Goal: Task Accomplishment & Management: Manage account settings

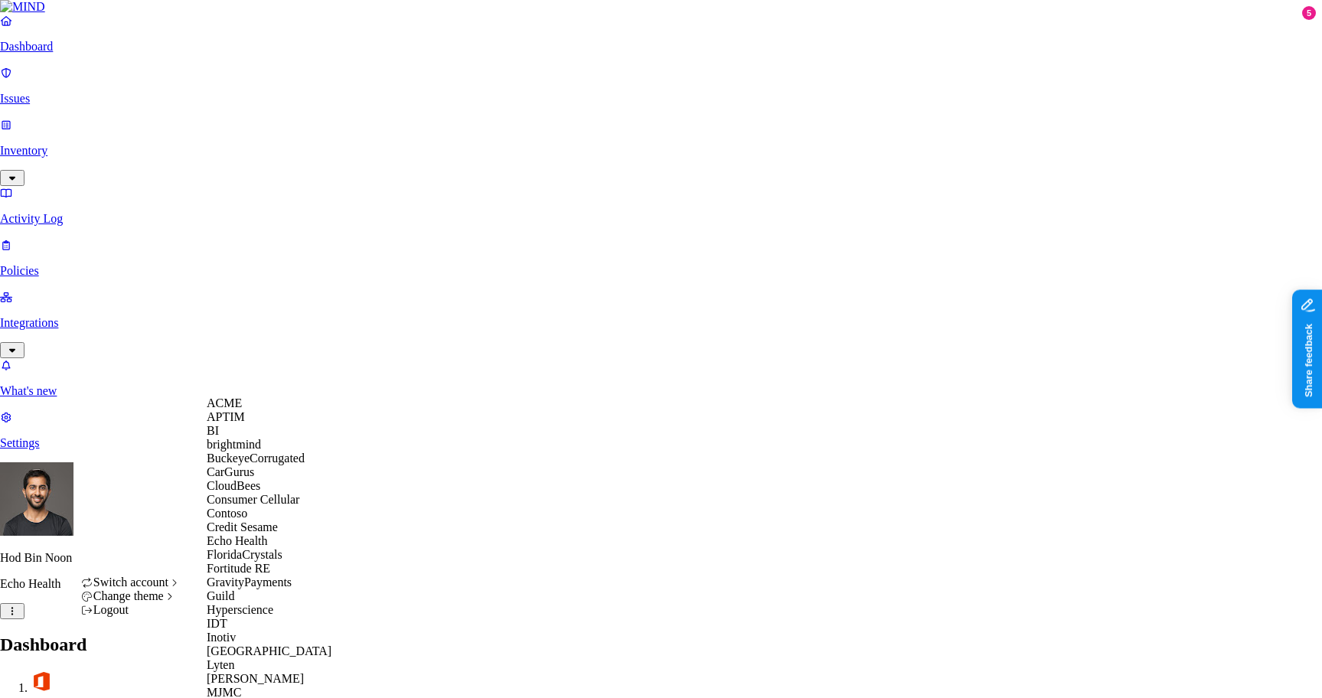
click at [250, 465] on span "BuckeyeCorrugated" at bounding box center [256, 458] width 98 height 13
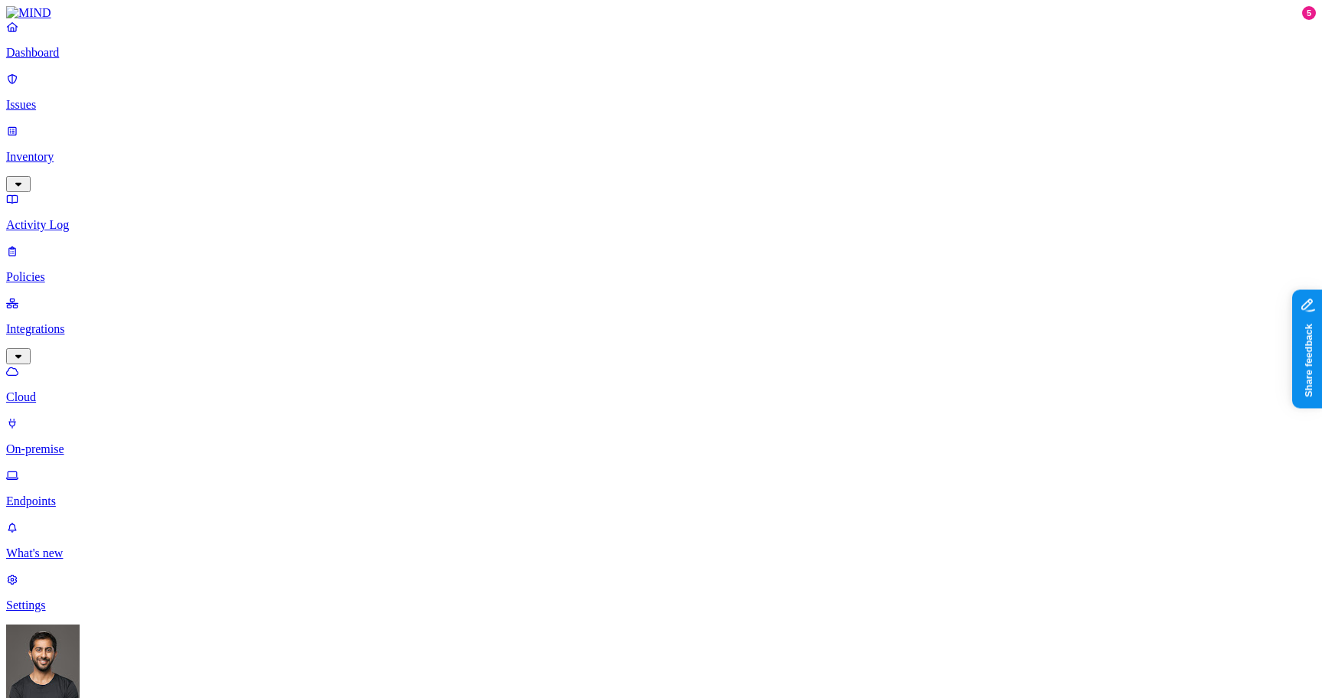
click at [80, 150] on p "Inventory" at bounding box center [661, 157] width 1310 height 14
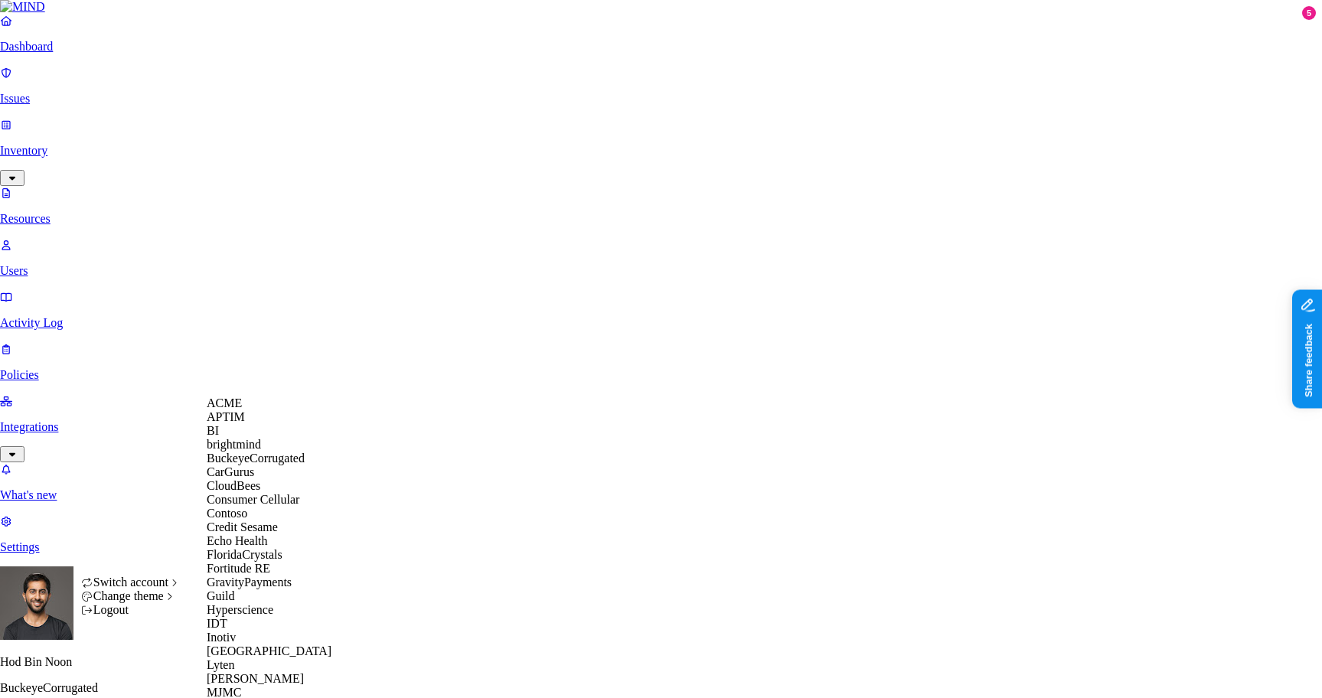
scroll to position [276, 0]
click at [279, 534] on div "Echo Health" at bounding box center [281, 541] width 149 height 14
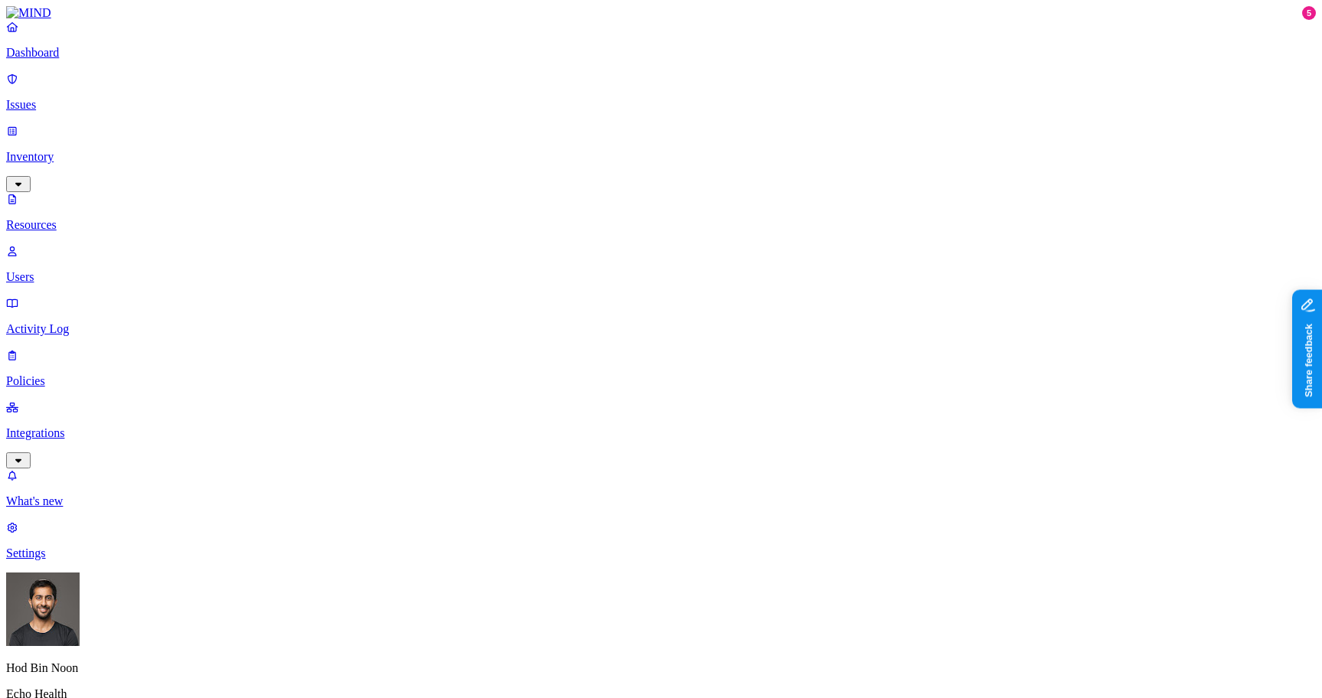
click at [86, 420] on nav "Dashboard Issues Inventory Resources Users Activity Log Policies Integrations W…" at bounding box center [661, 290] width 1310 height 540
type input "pass"
click at [651, 114] on span "Password" at bounding box center [643, 115] width 47 height 13
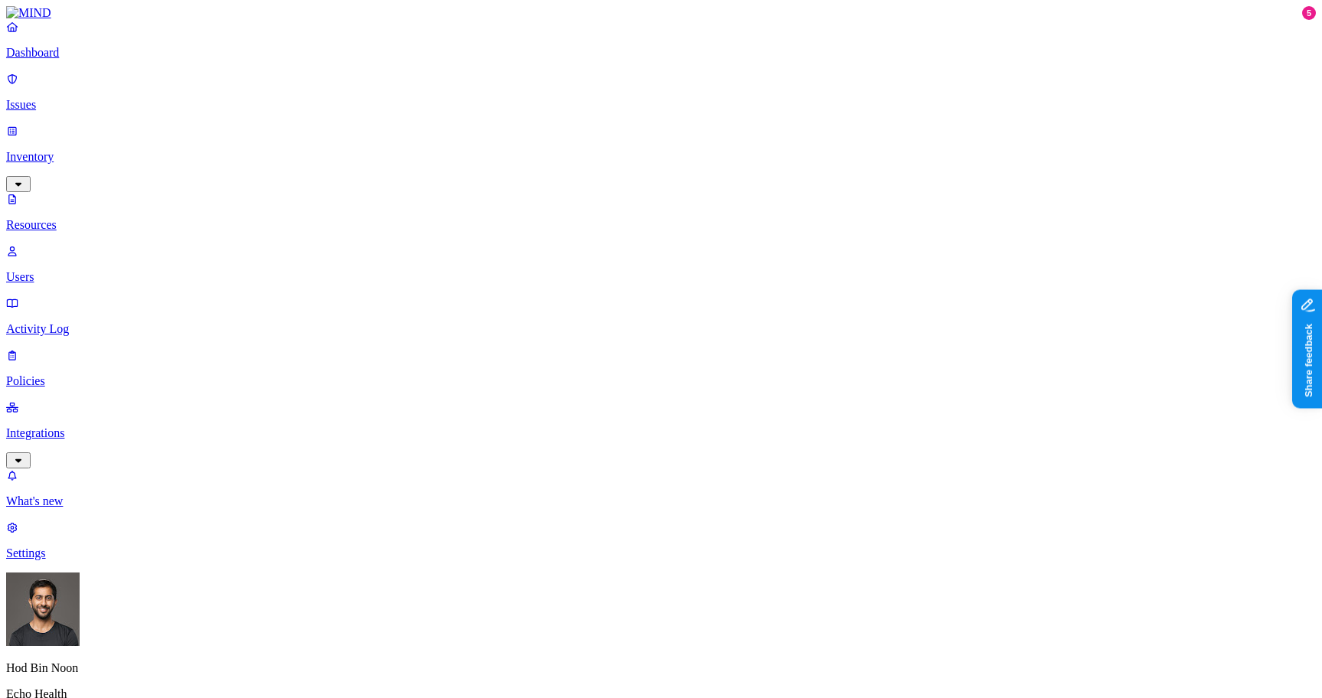
drag, startPoint x: 1075, startPoint y: 501, endPoint x: 1151, endPoint y: 508, distance: 76.9
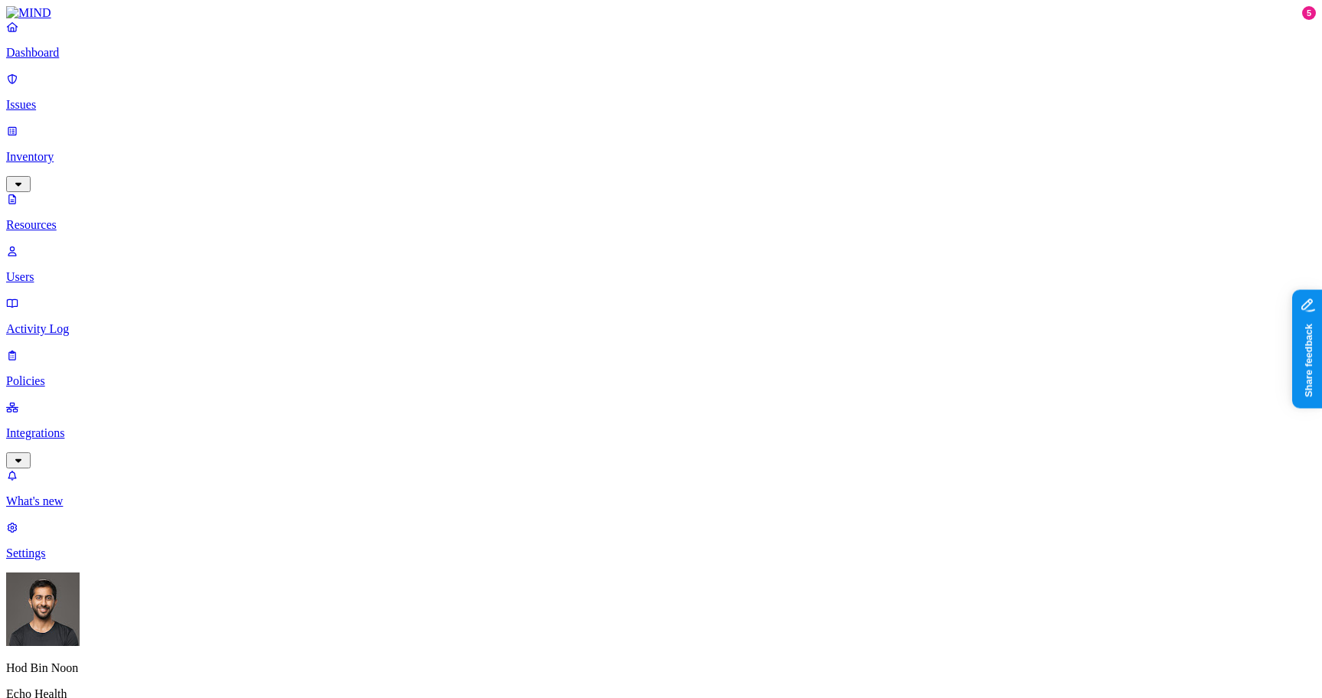
scroll to position [369, 0]
drag, startPoint x: 410, startPoint y: 82, endPoint x: 515, endPoint y: 85, distance: 104.9
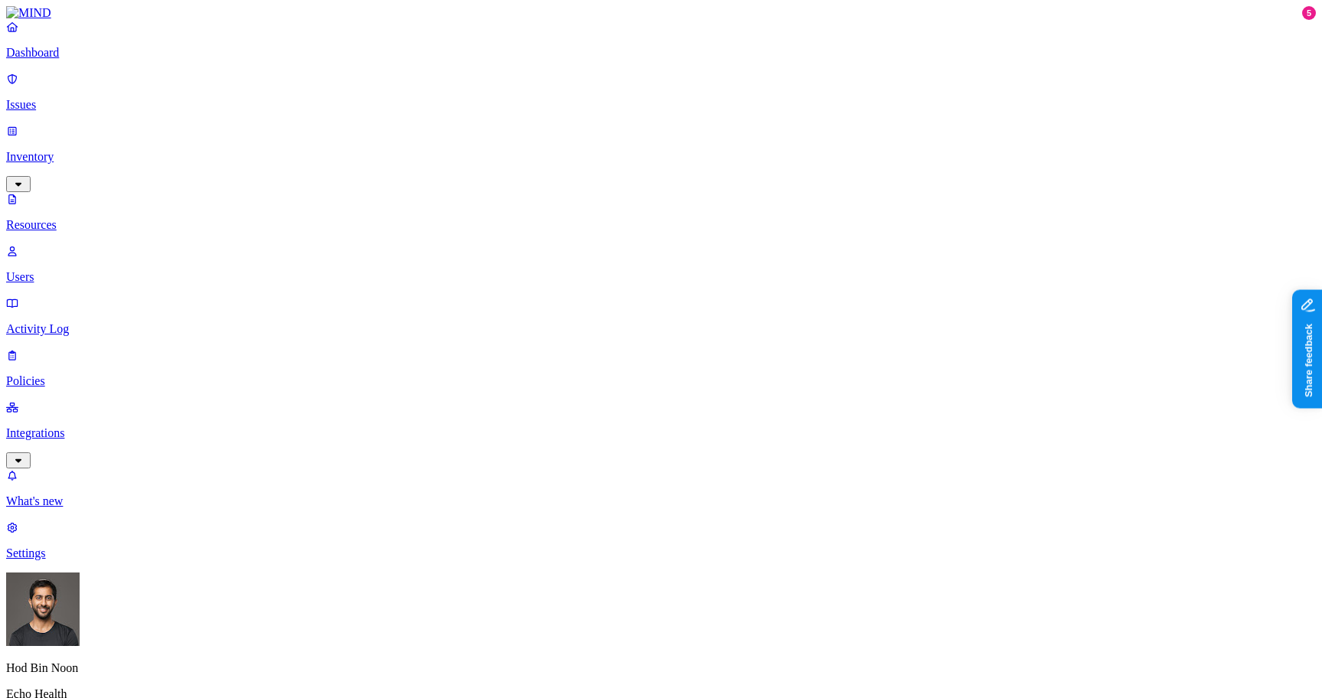
click at [56, 374] on p "Policies" at bounding box center [661, 381] width 1310 height 14
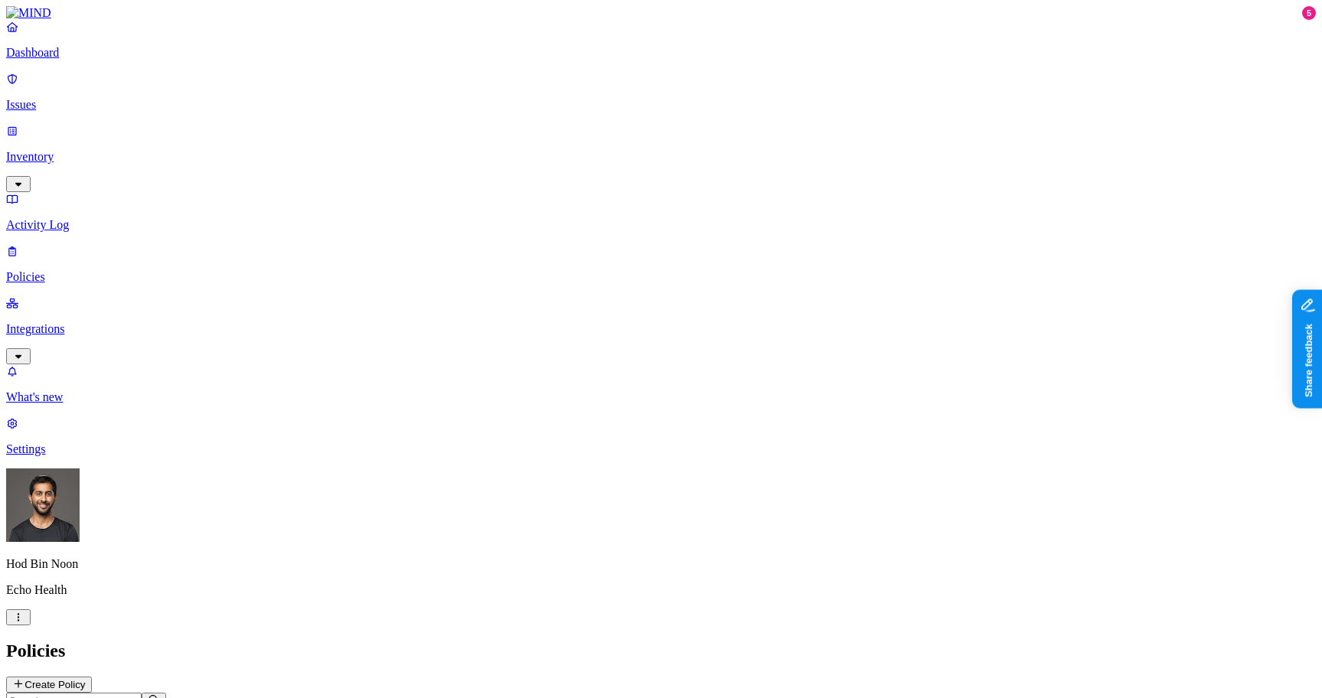
click at [77, 102] on p "Issues" at bounding box center [661, 105] width 1310 height 14
click at [403, 641] on h2 "Issues" at bounding box center [661, 651] width 1310 height 21
click at [436, 194] on span "In Progress" at bounding box center [419, 207] width 42 height 27
click at [586, 677] on div "All Exposure Exfiltration Insider threat" at bounding box center [661, 686] width 1310 height 19
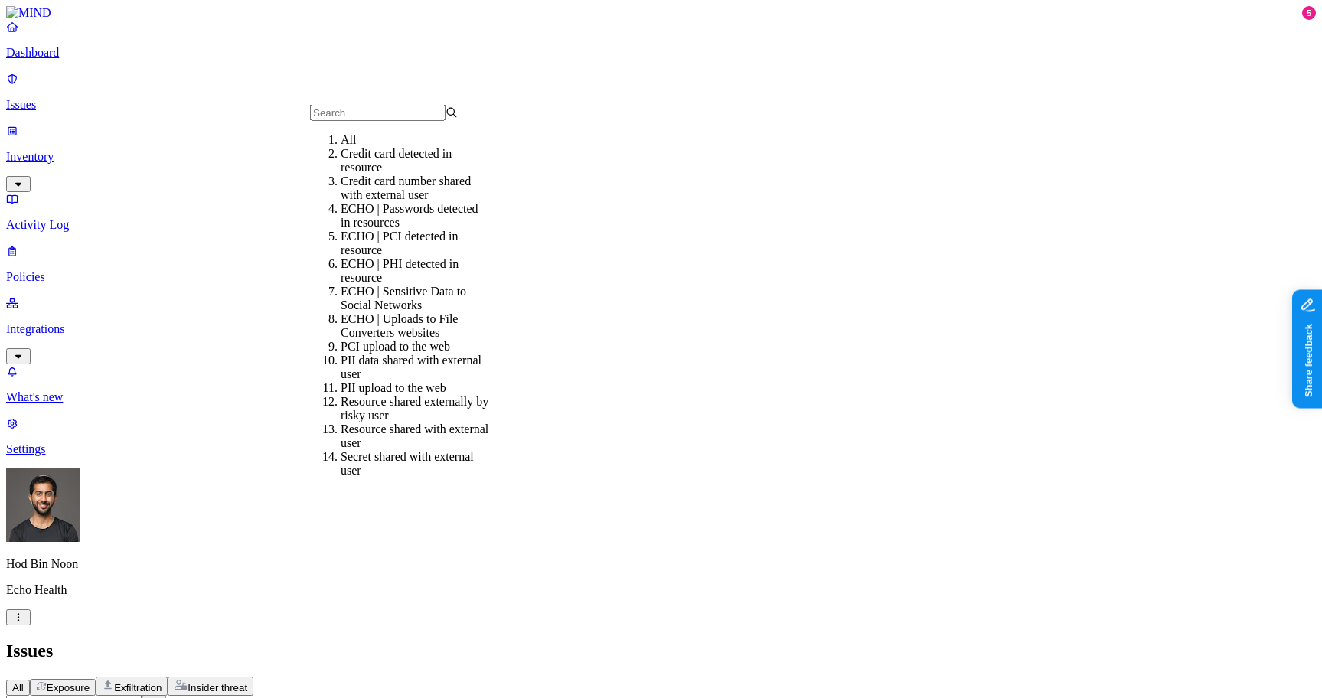
click at [406, 230] on div "ECHO | Passwords detected in resources" at bounding box center [415, 216] width 148 height 28
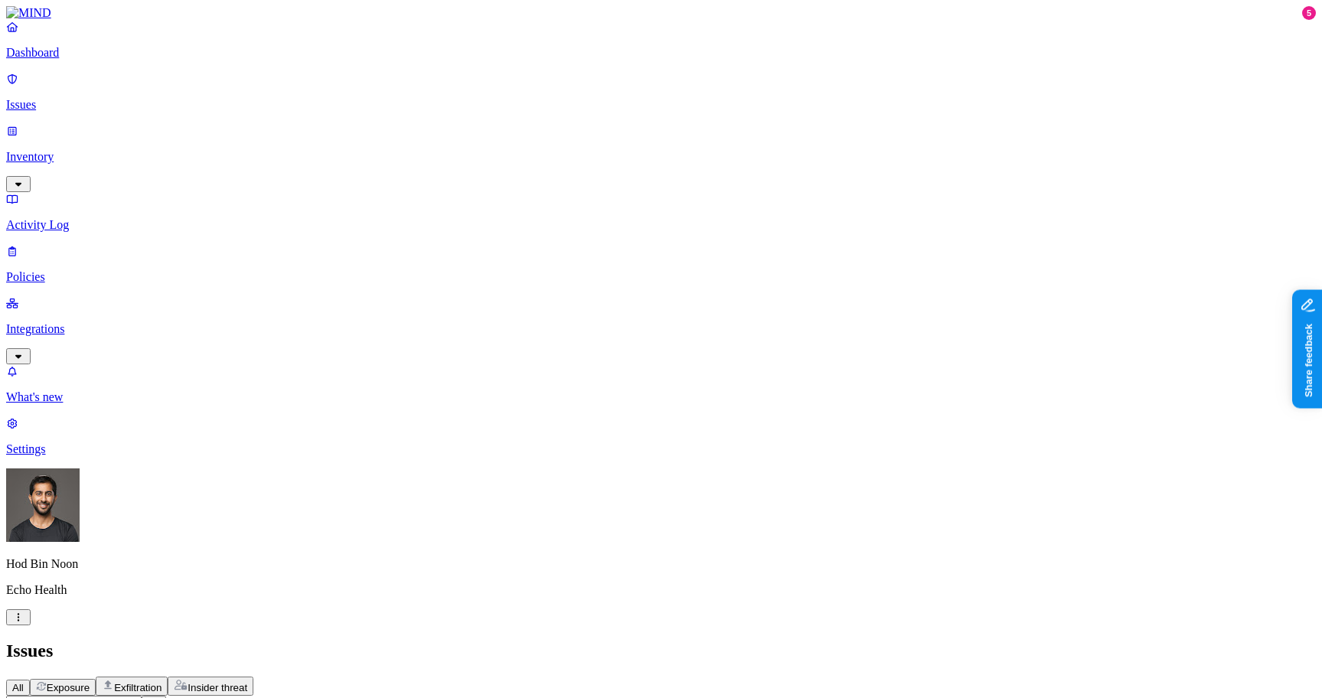
scroll to position [409, 0]
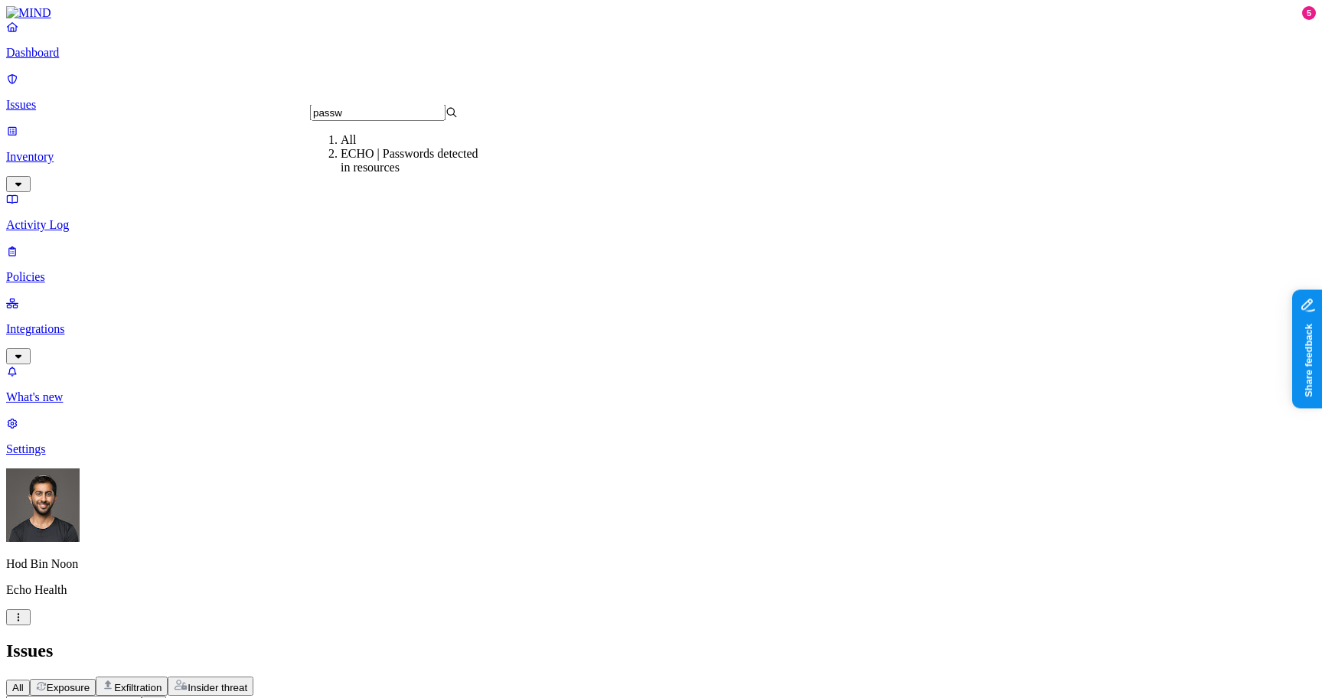
type input "passwo"
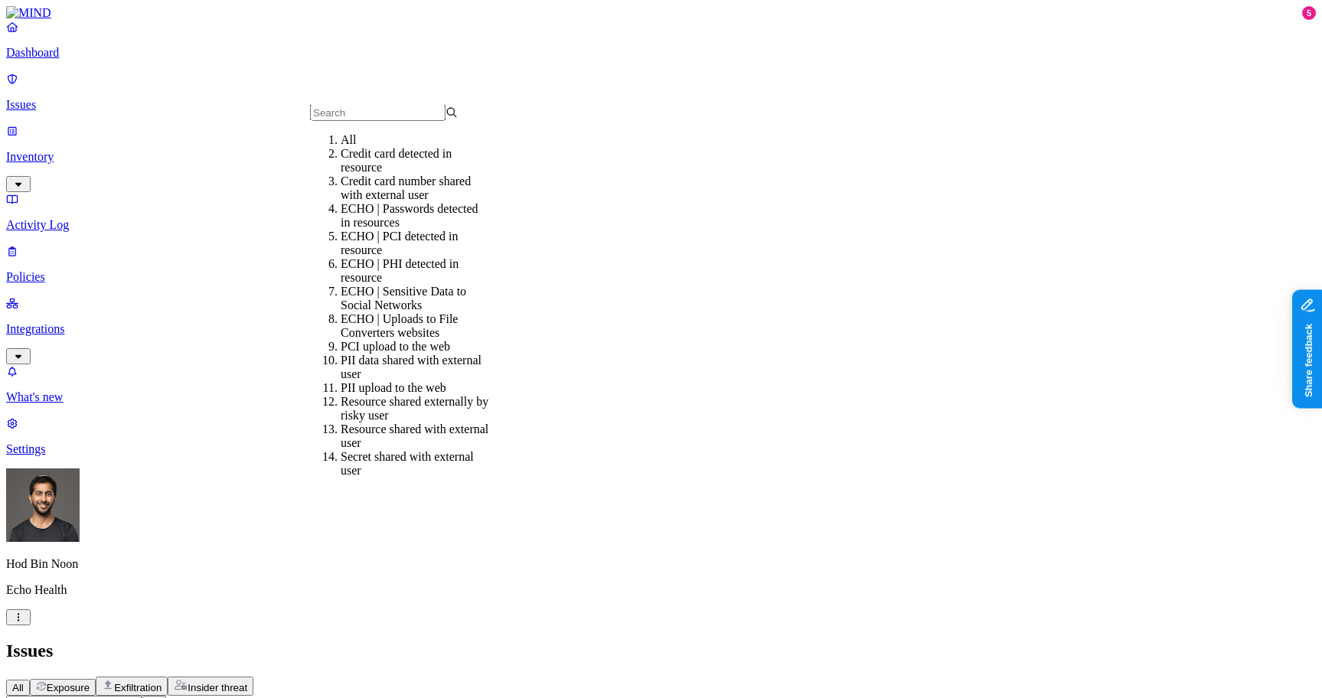
click at [643, 641] on div "Issues" at bounding box center [661, 651] width 1310 height 21
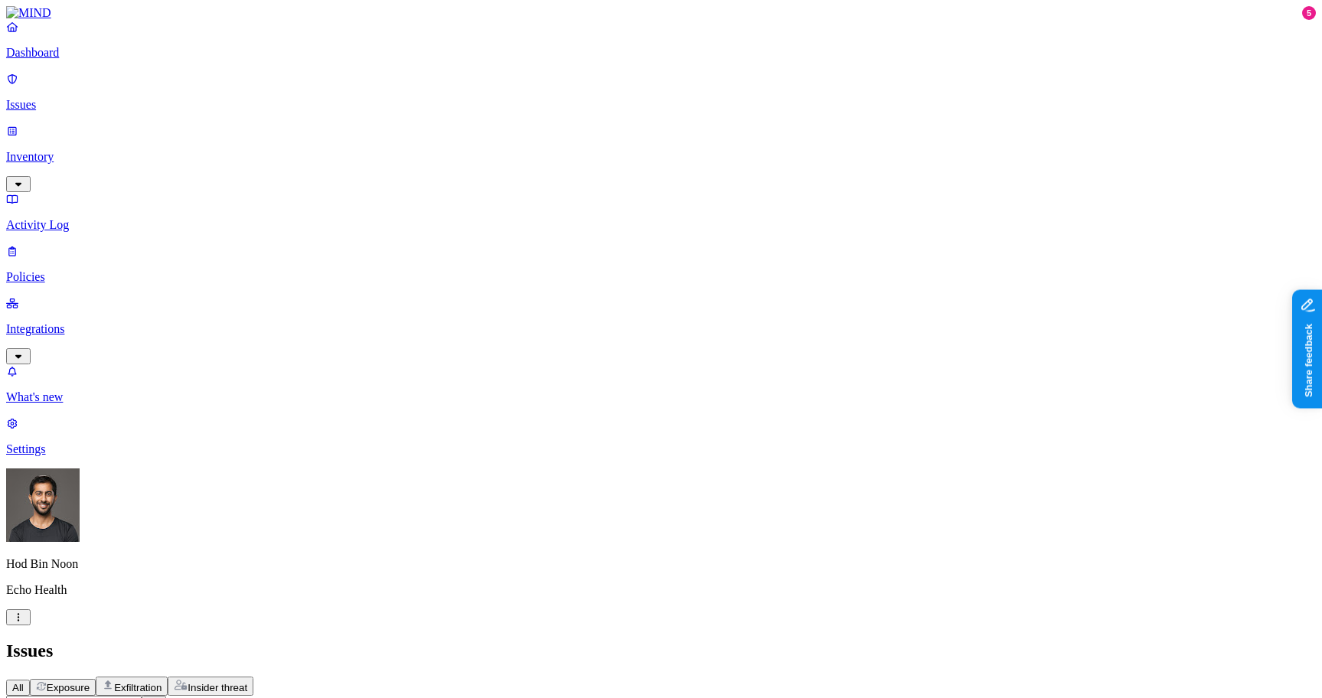
click at [712, 641] on h2 "Issues" at bounding box center [661, 651] width 1310 height 21
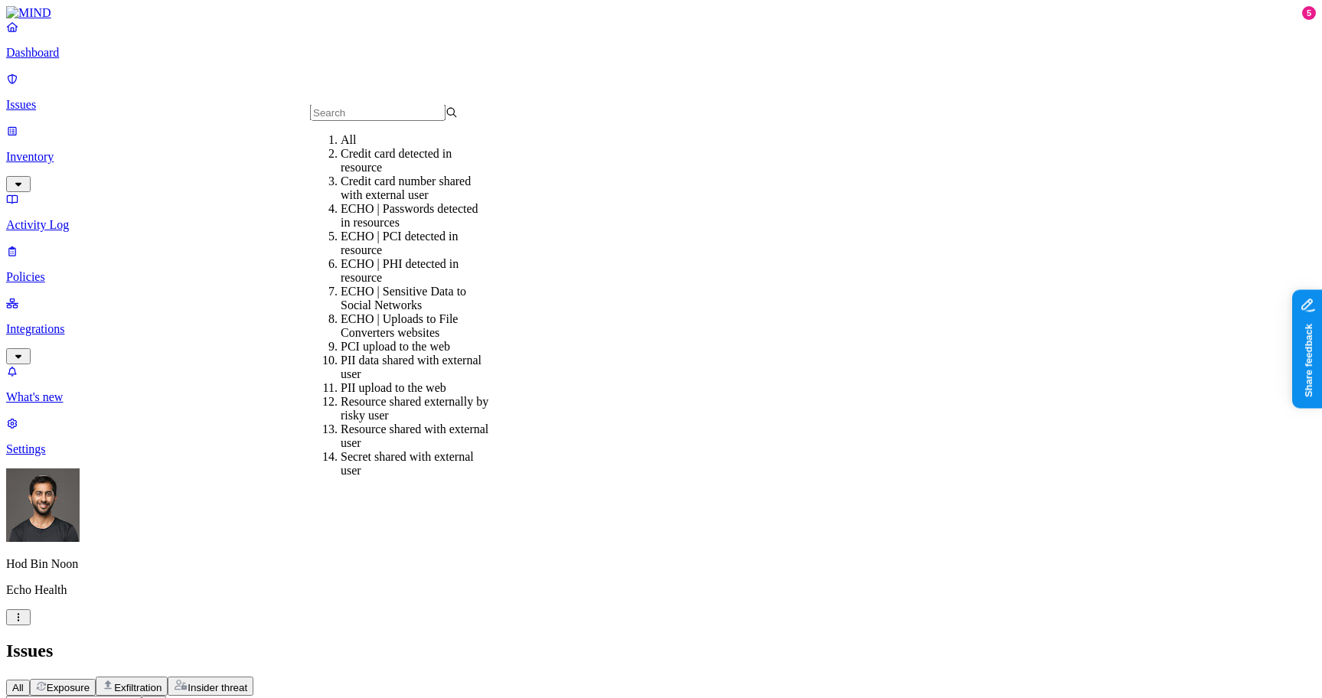
type input "e"
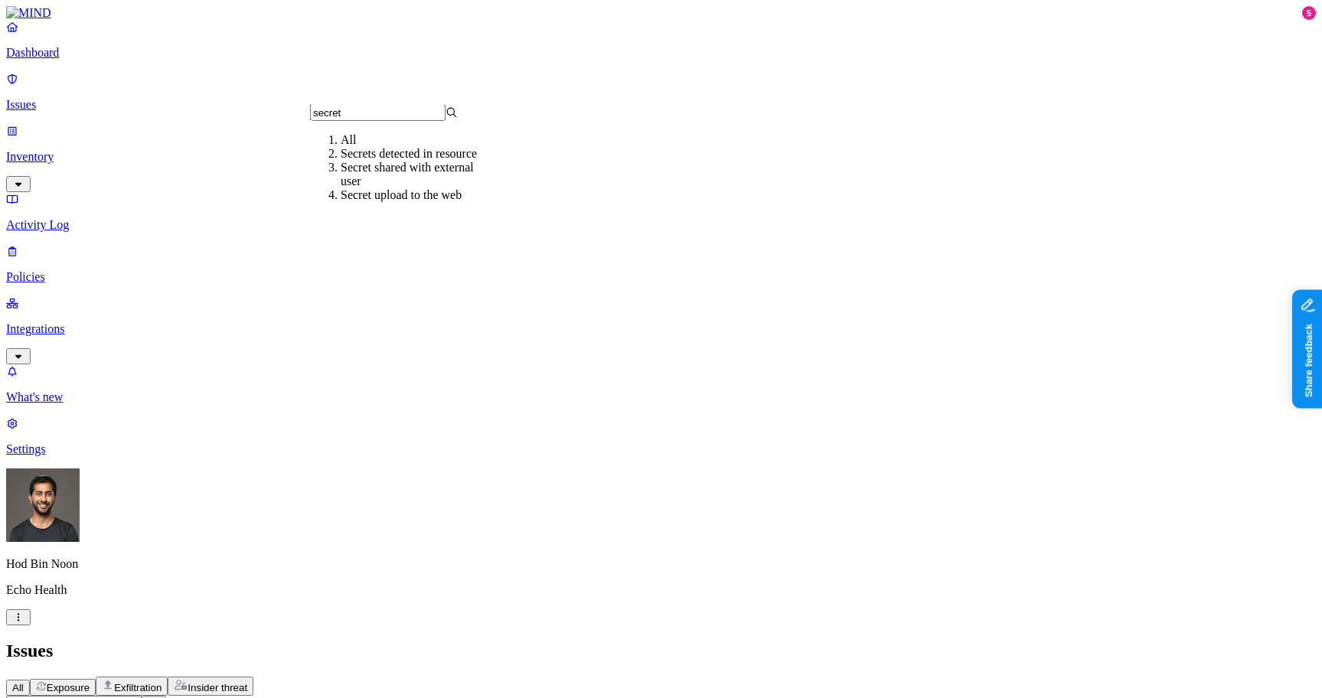
type input "secret"
click at [376, 161] on div "Secrets detected in resource" at bounding box center [415, 154] width 148 height 14
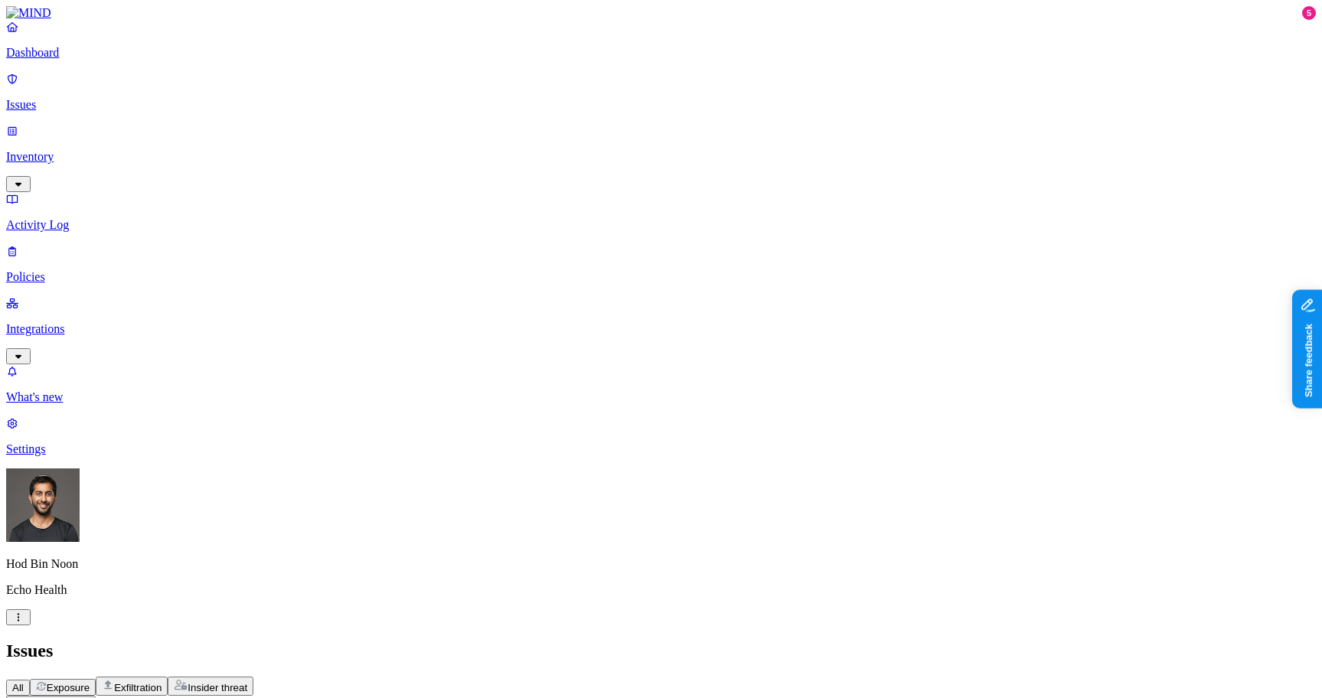
click at [233, 89] on html "Dashboard Issues Inventory Activity Log Policies Integrations What's new 5 Sett…" at bounding box center [661, 575] width 1322 height 1150
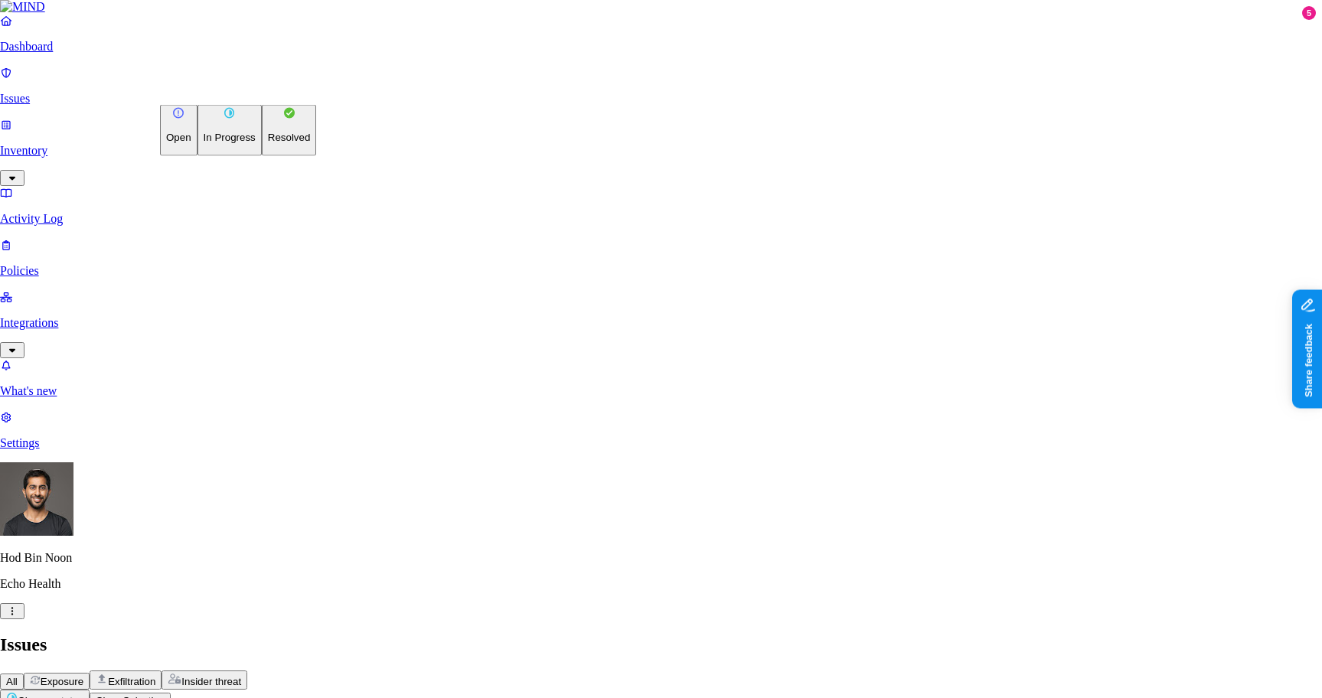
click at [262, 156] on button "Resolved" at bounding box center [289, 130] width 55 height 51
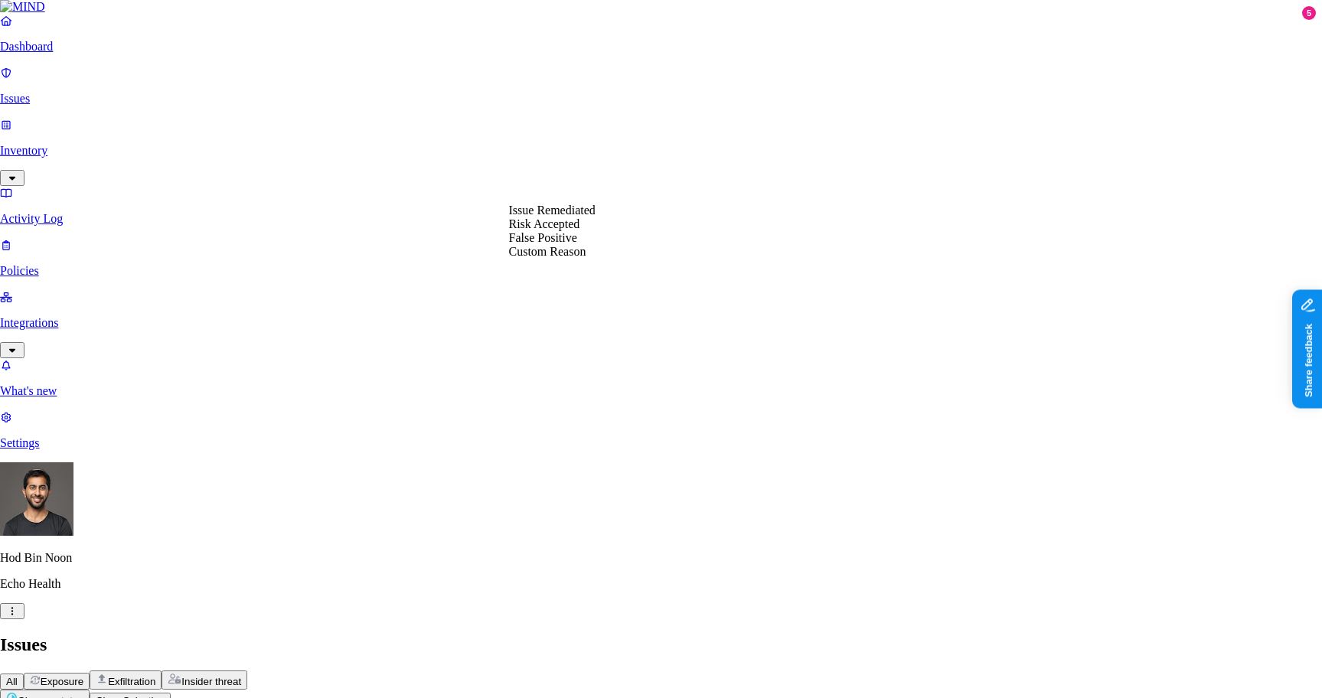
select select "False Positive"
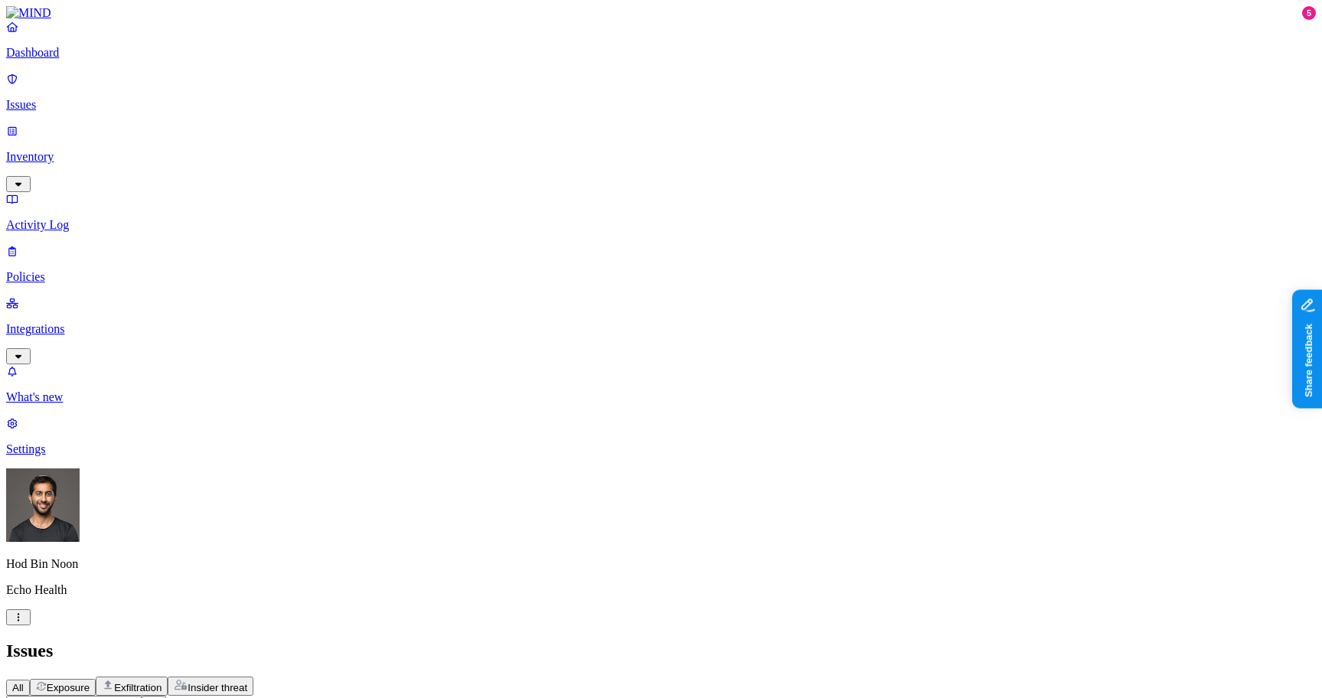
type input "pass"
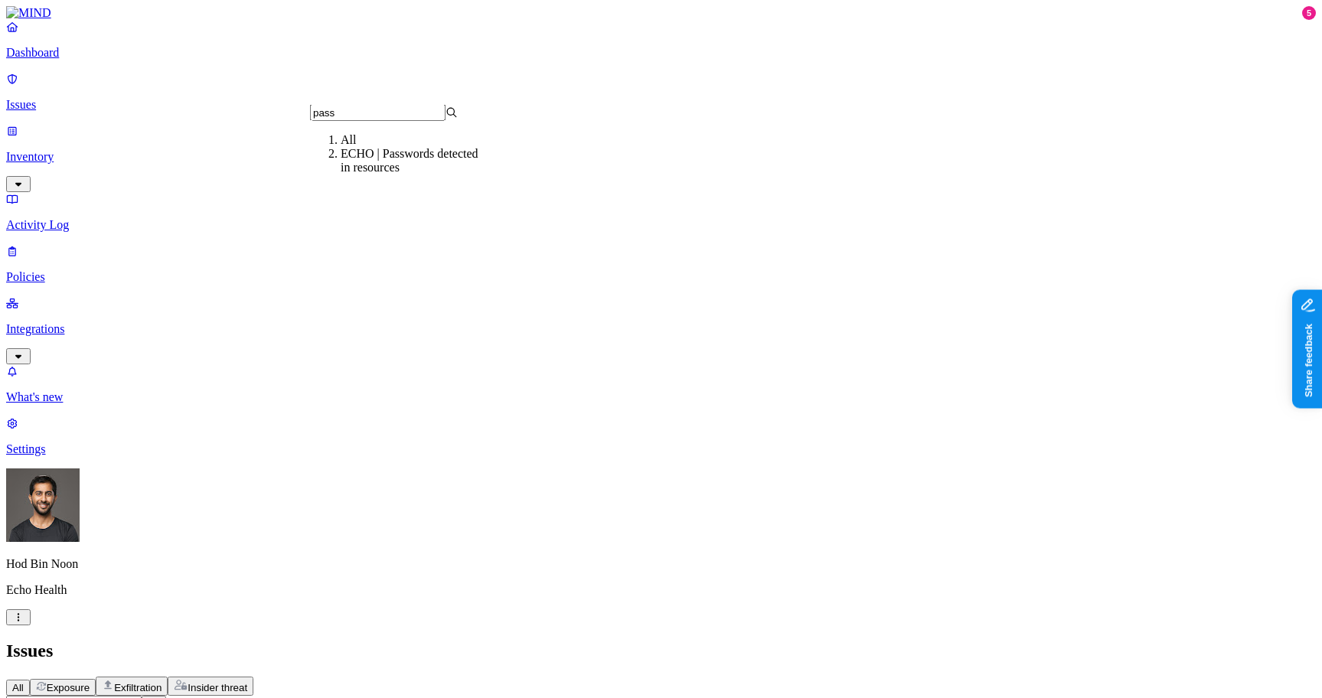
click at [391, 175] on div "ECHO | Passwords detected in resources" at bounding box center [415, 161] width 148 height 28
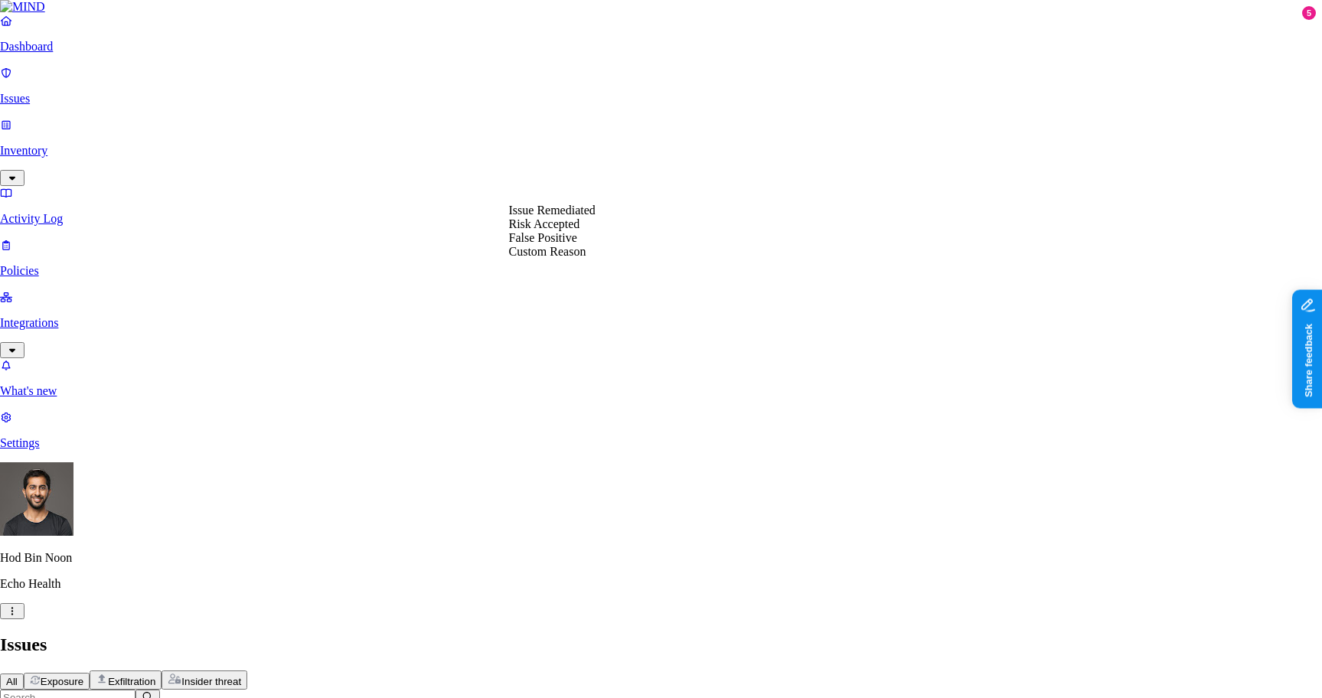
select select "False Positive"
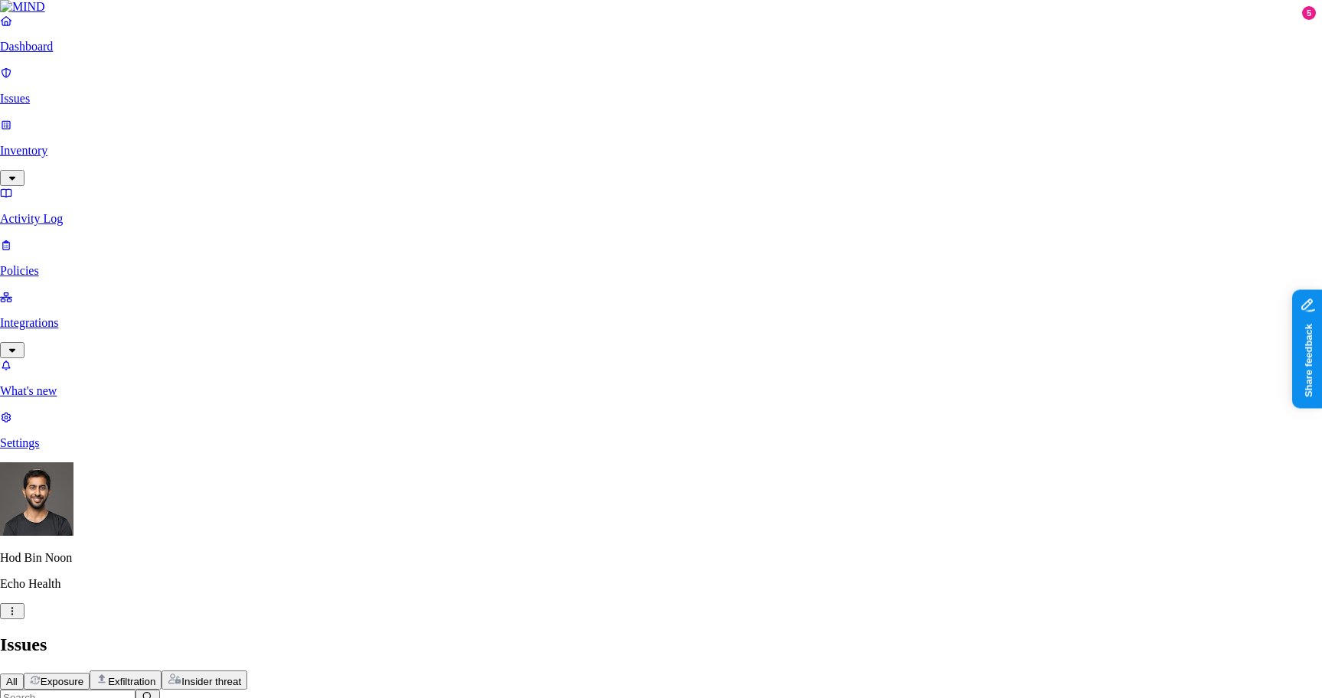
select select "False Positive"
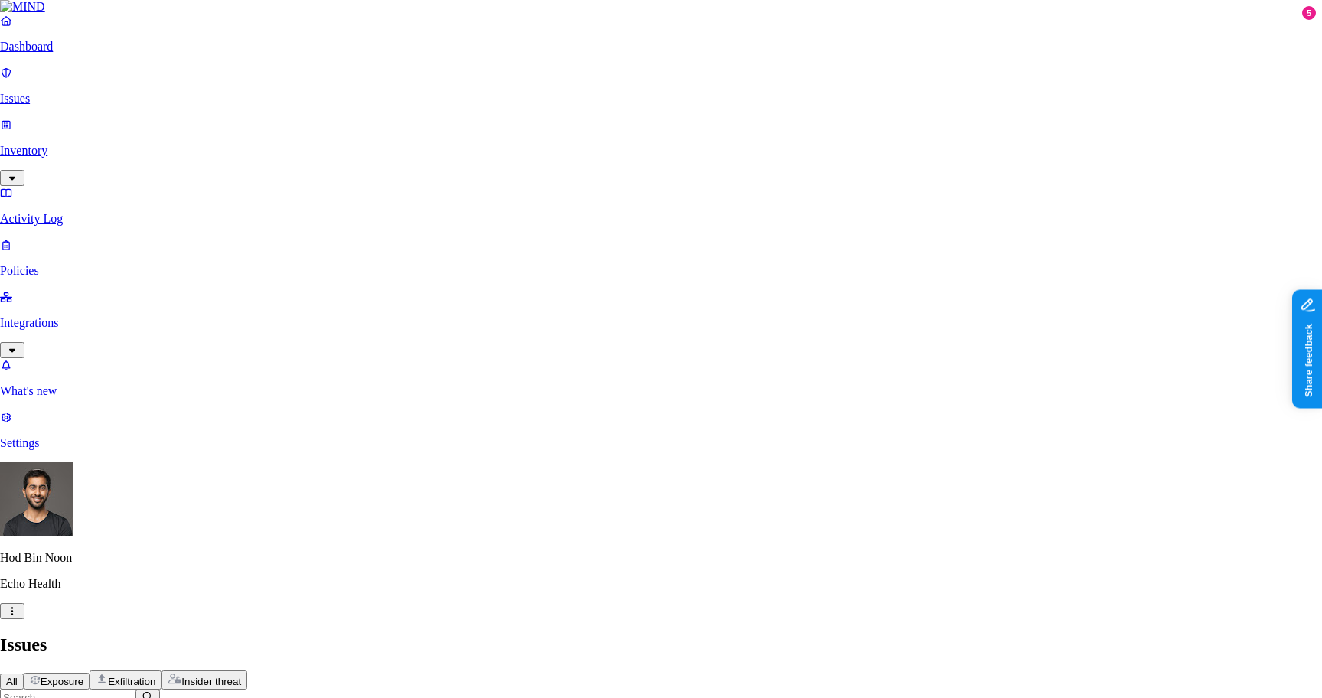
select select "False Positive"
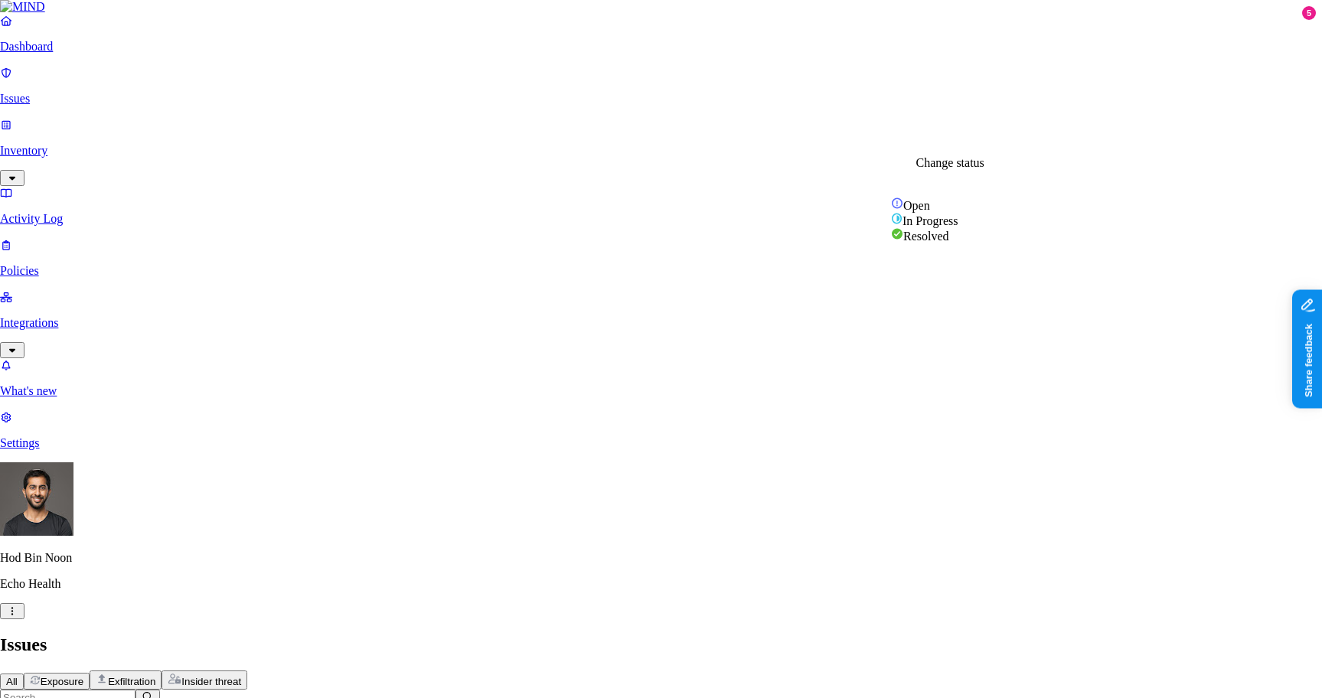
select select "False Positive"
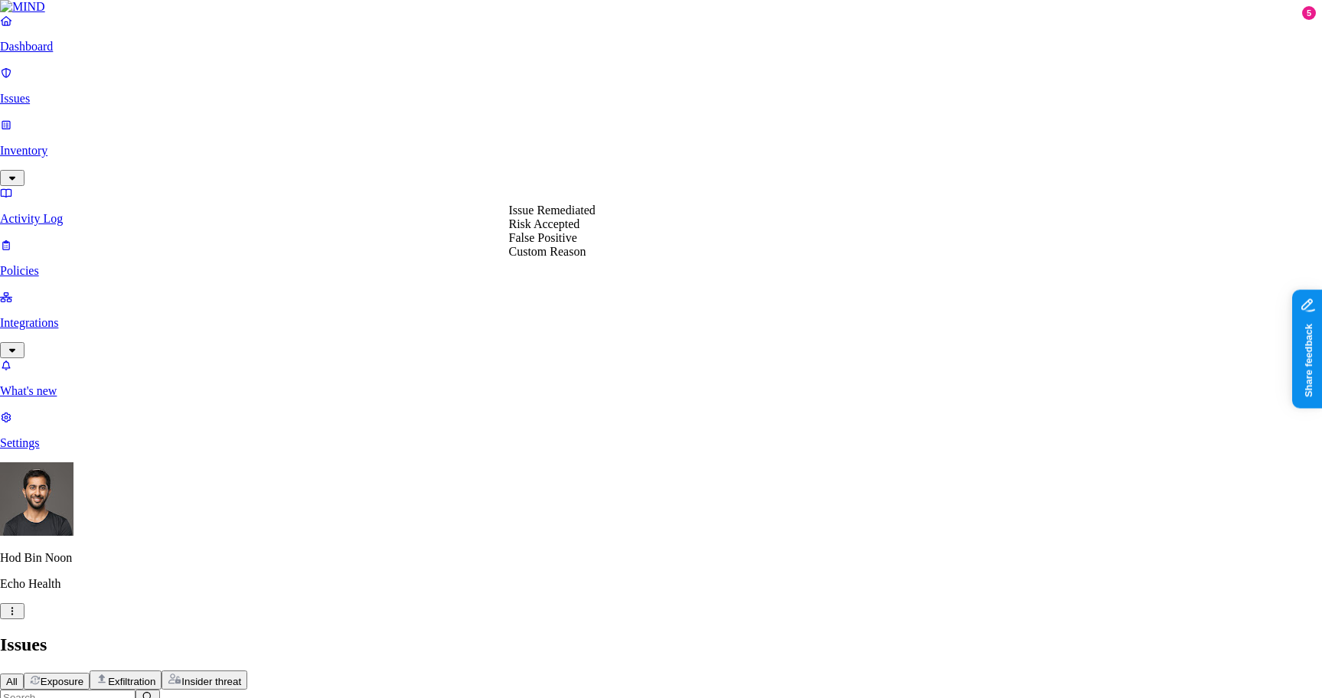
select select "False Positive"
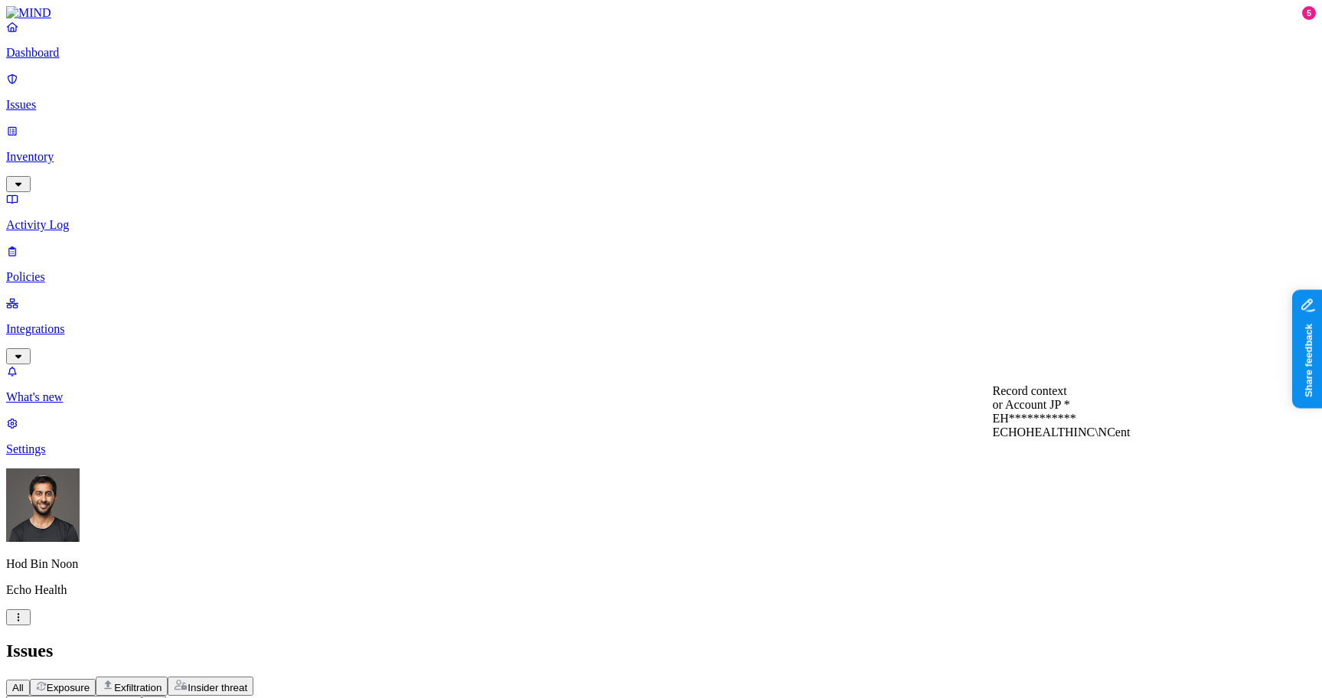
scroll to position [117, 0]
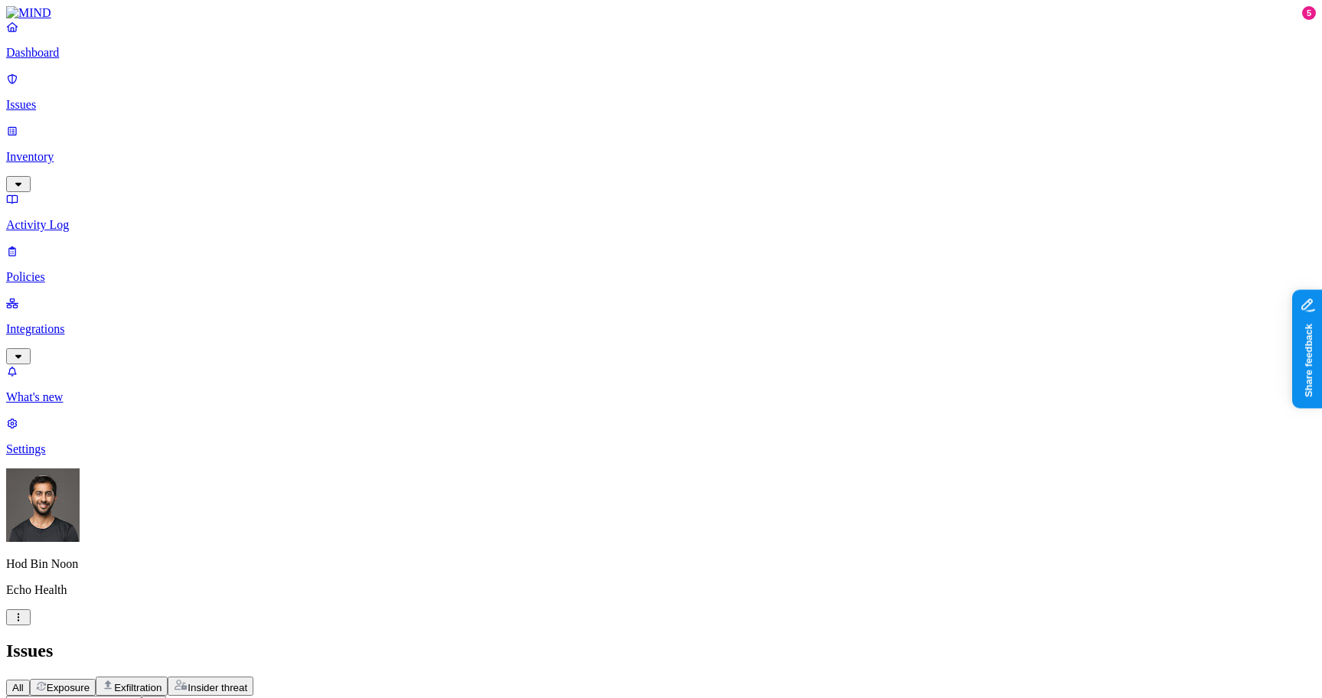
scroll to position [0, 0]
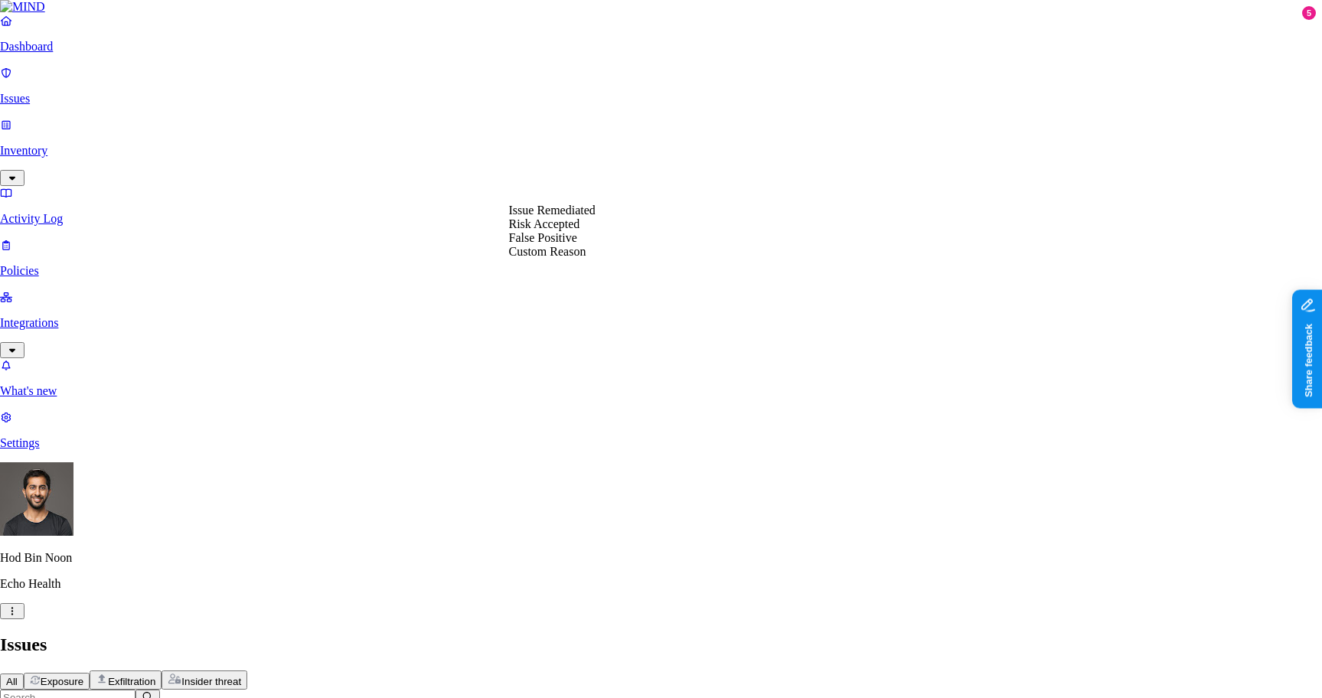
select select "False Positive"
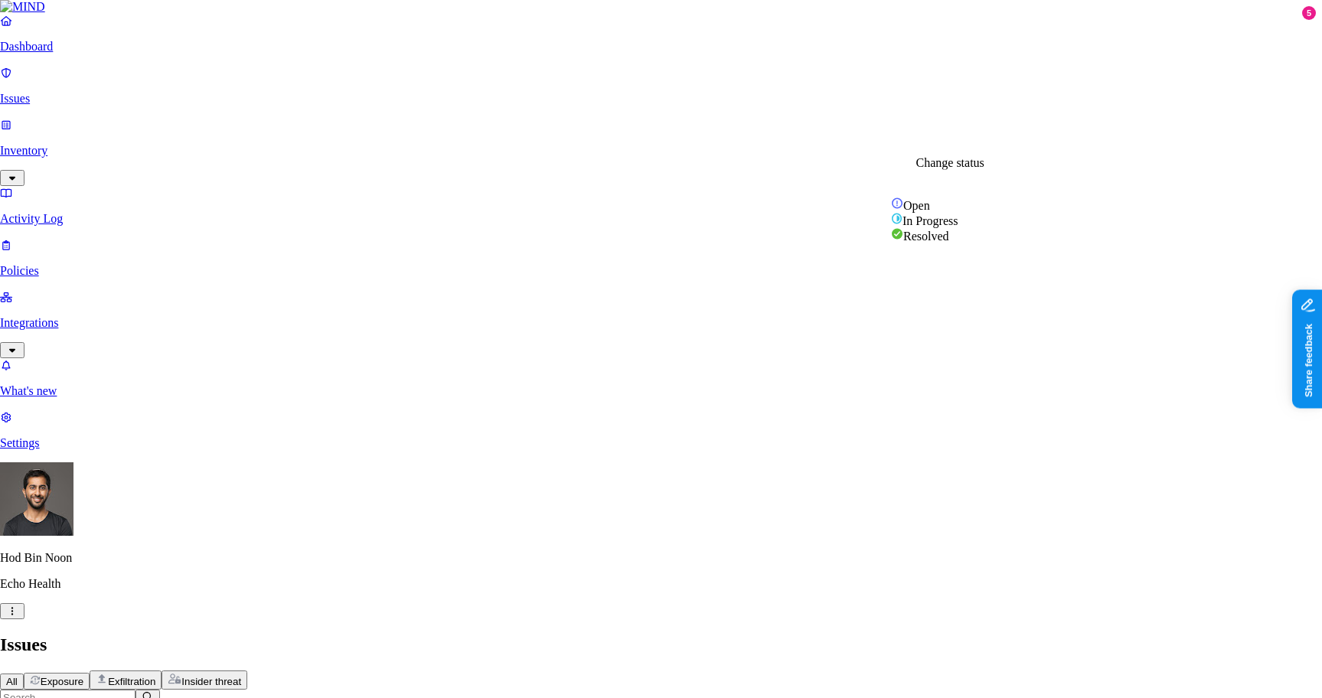
select select "False Positive"
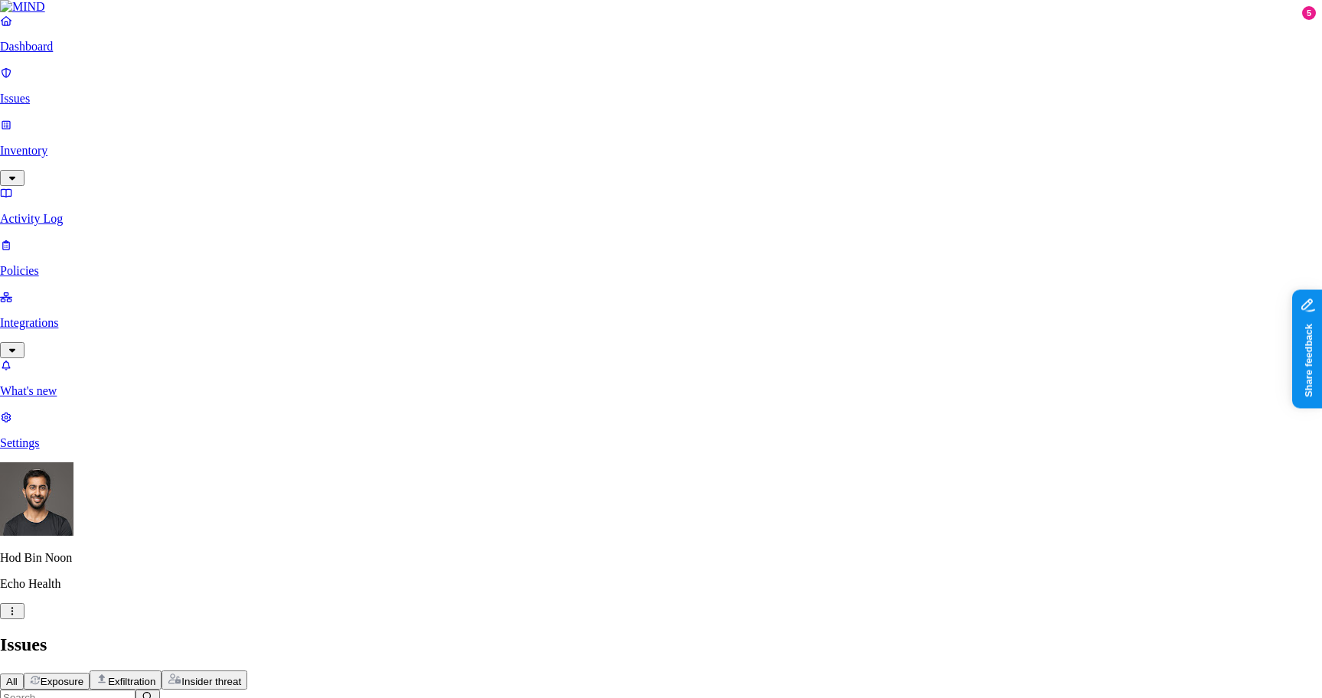
select select "False Positive"
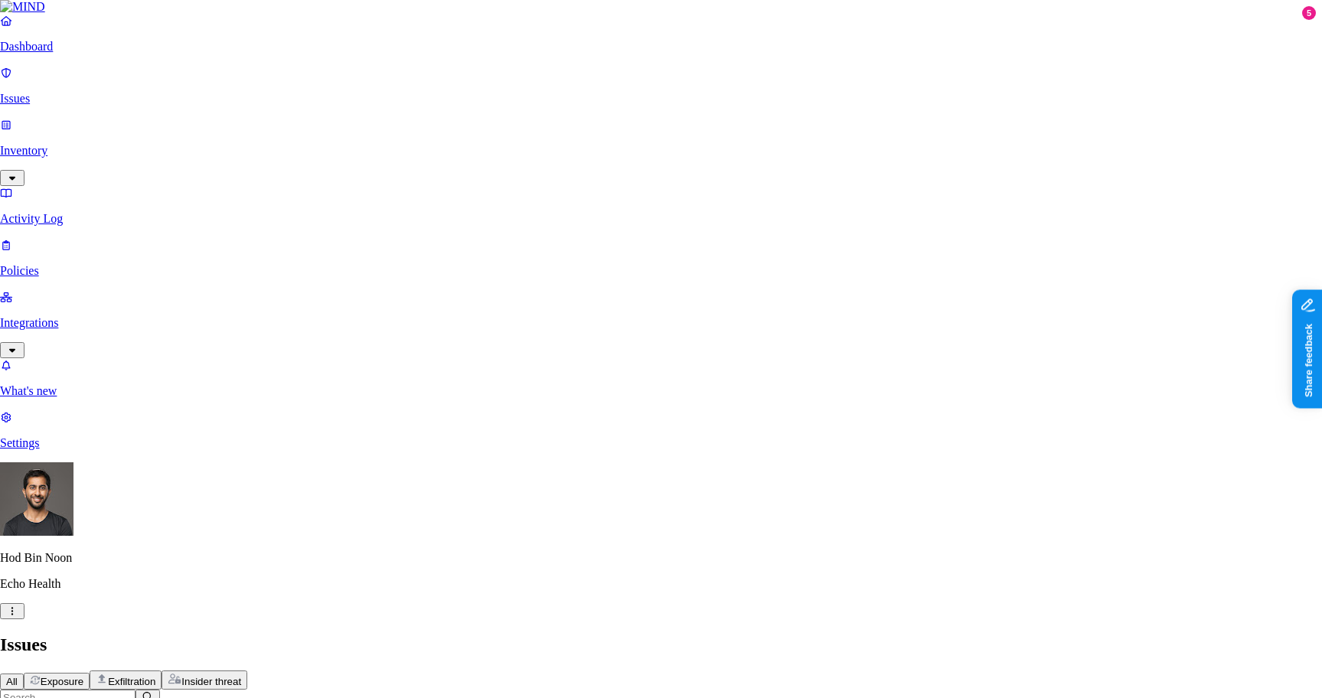
select select "False Positive"
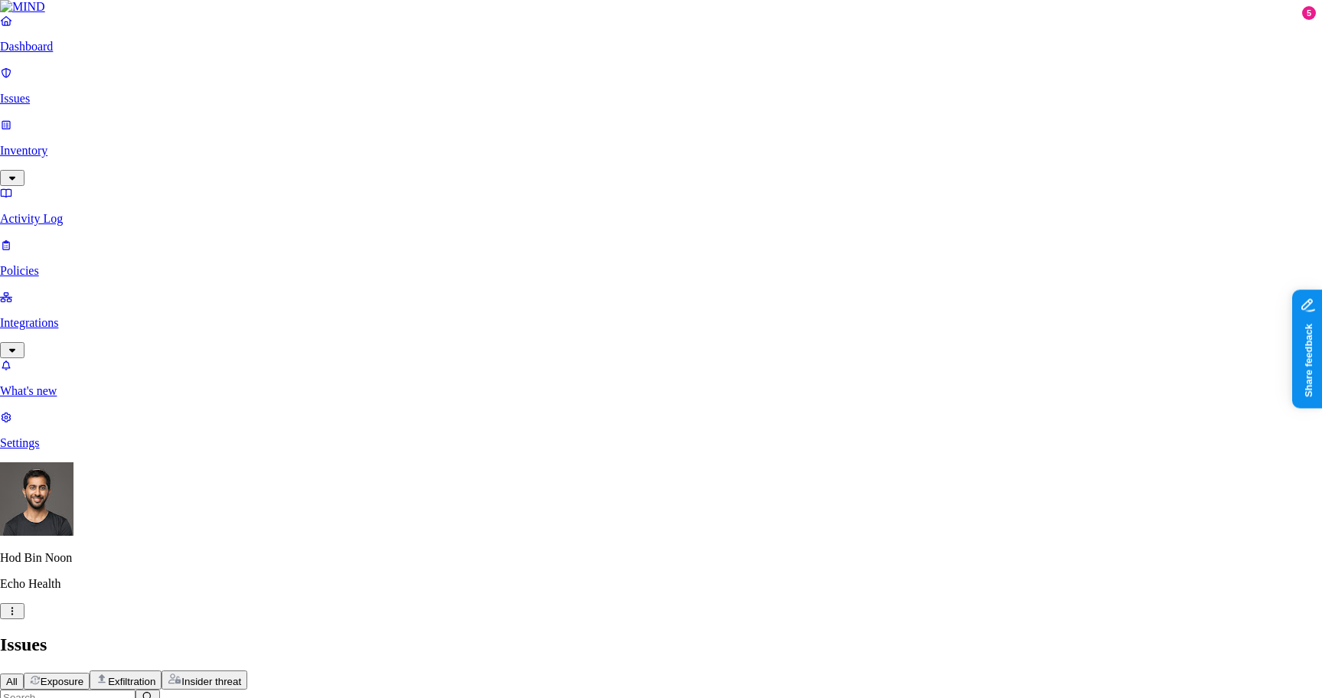
select select "False Positive"
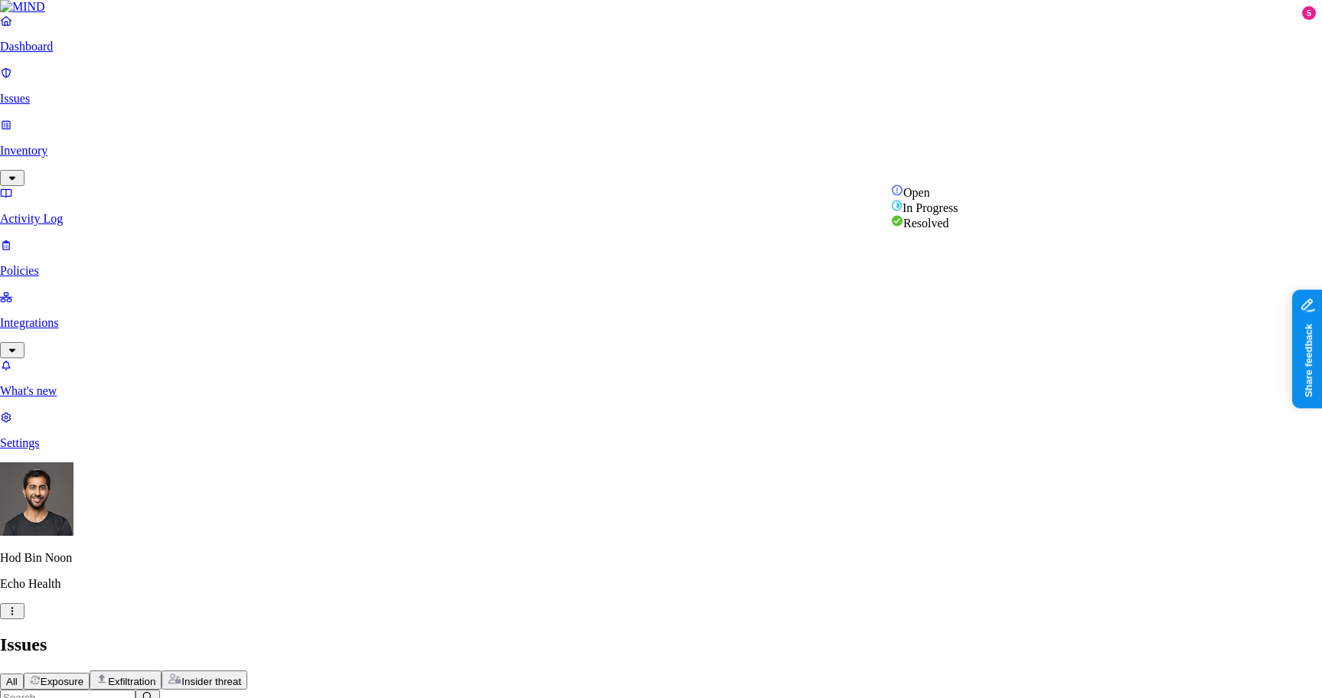
select select "False Positive"
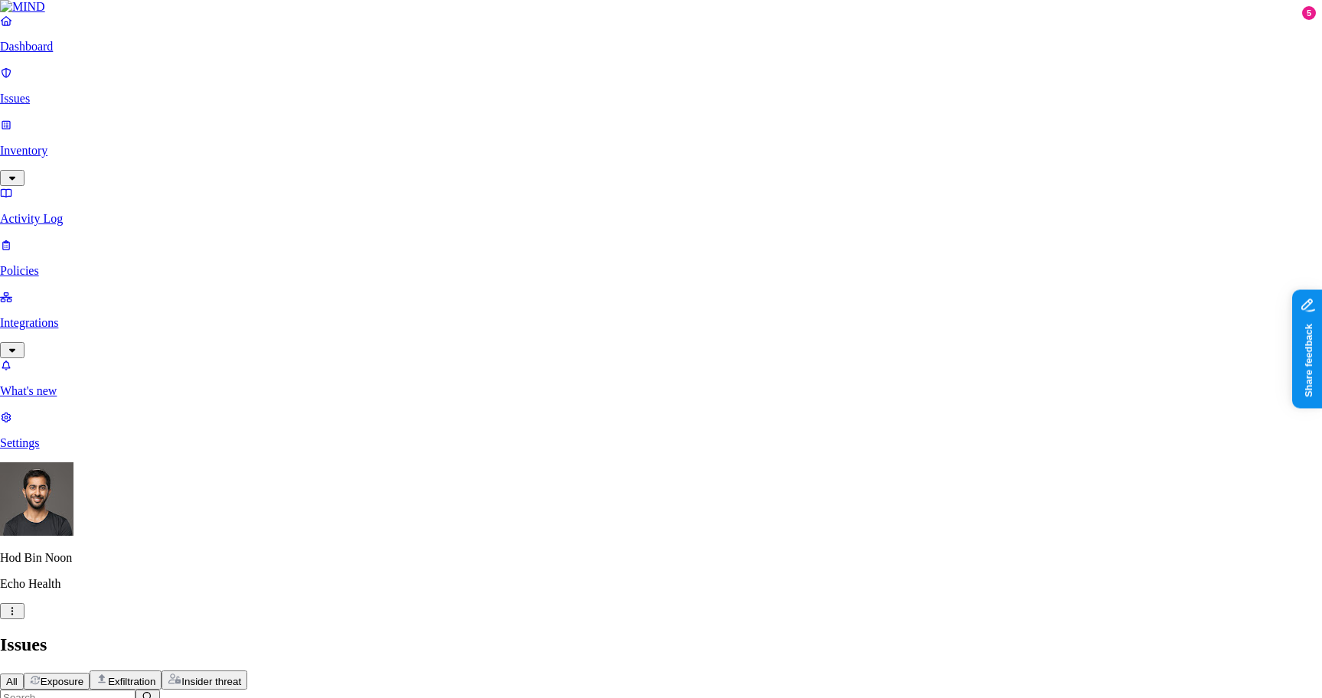
select select "False Positive"
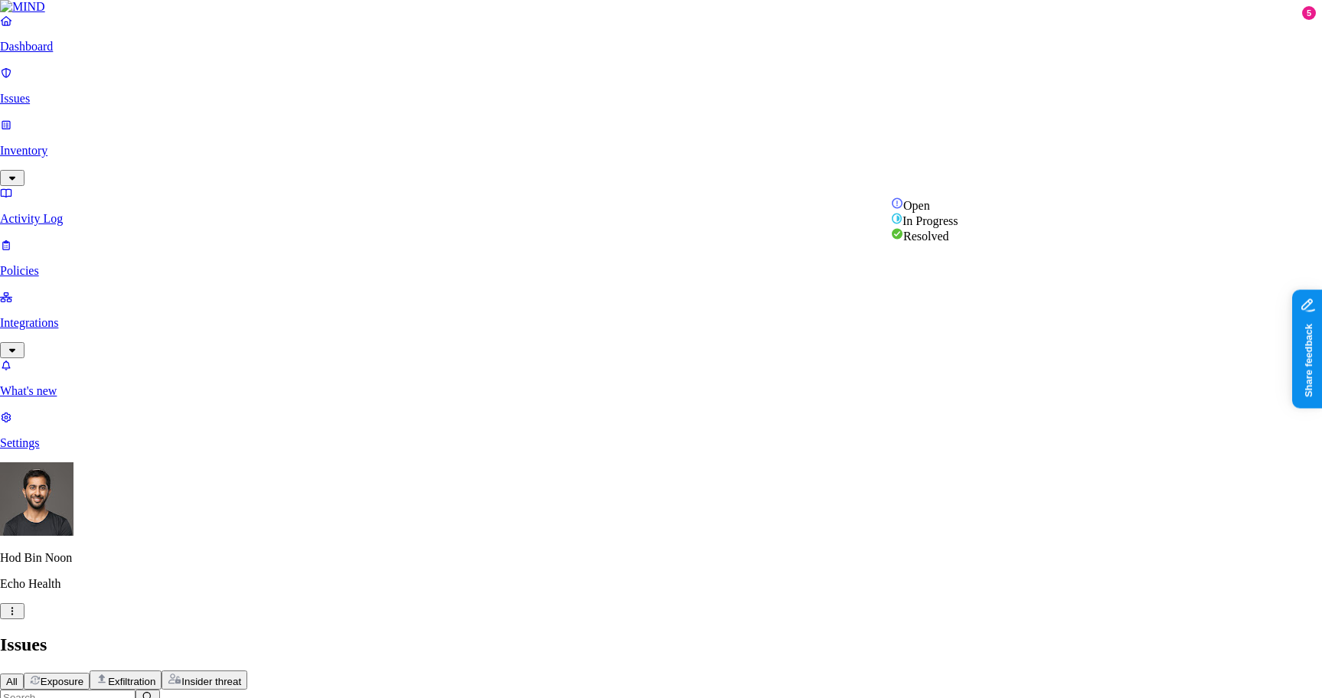
select select "False Positive"
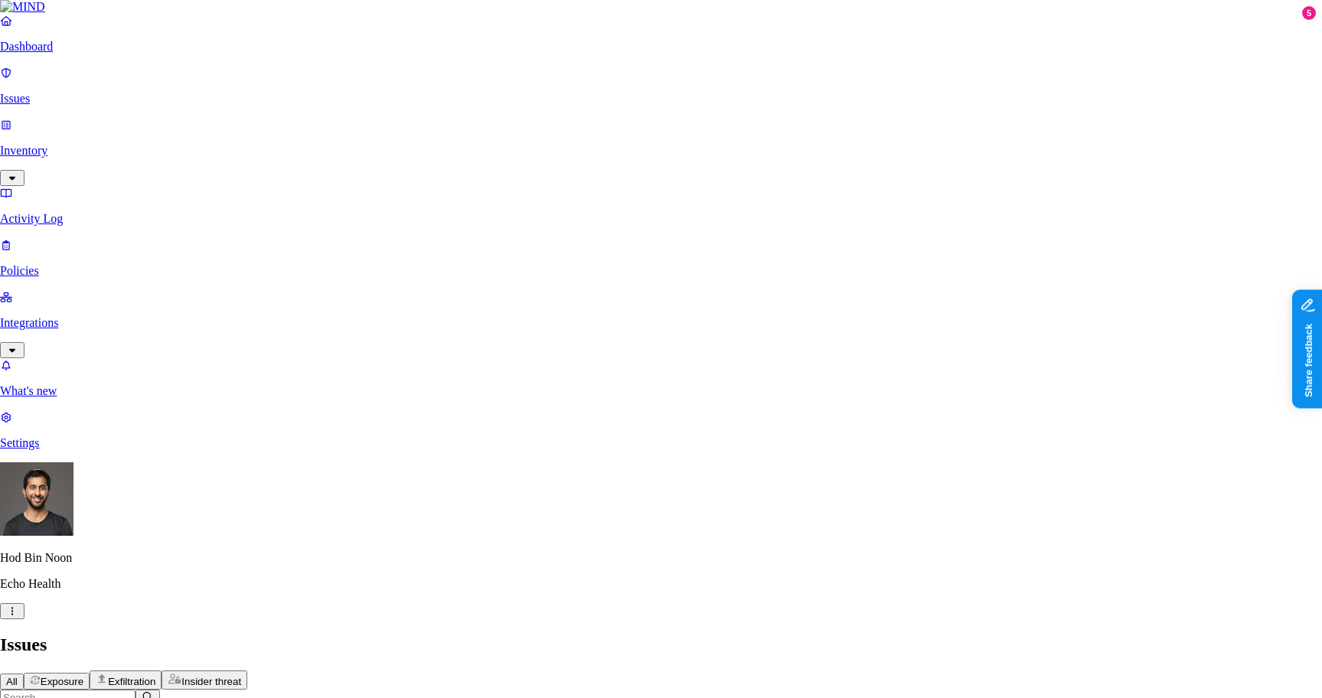
select select "False Positive"
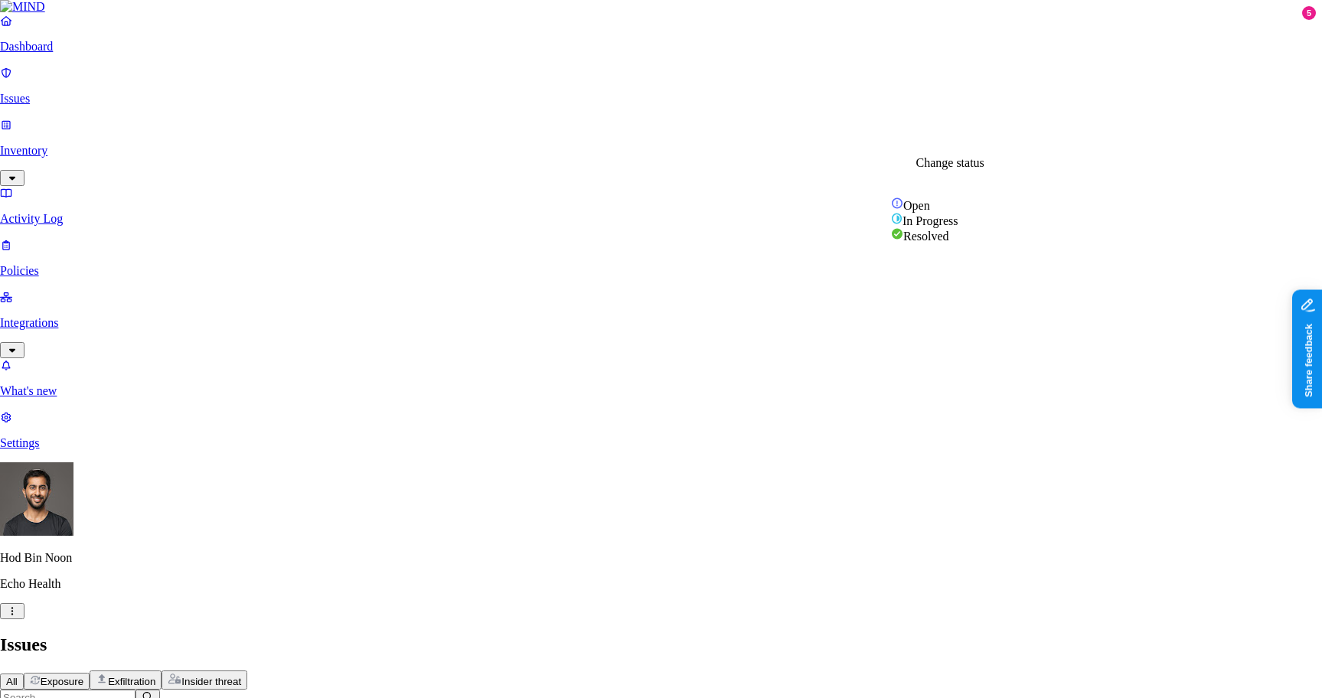
select select "False Positive"
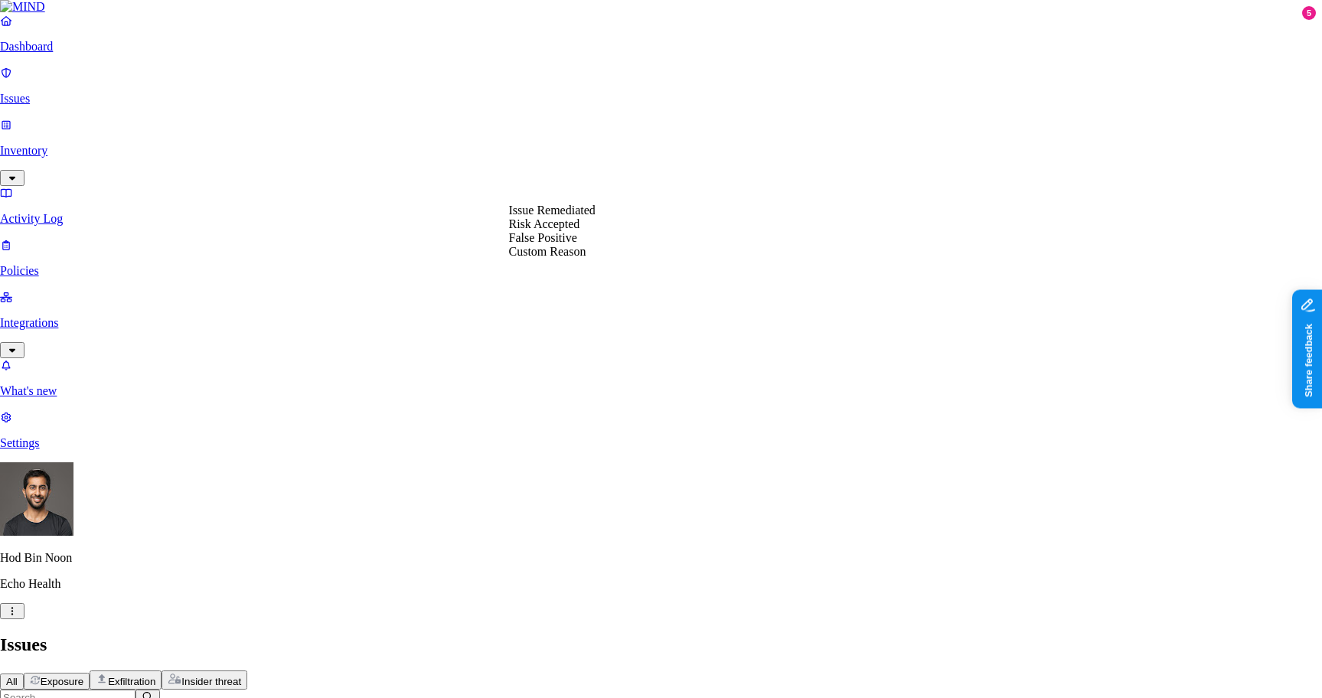
select select "False Positive"
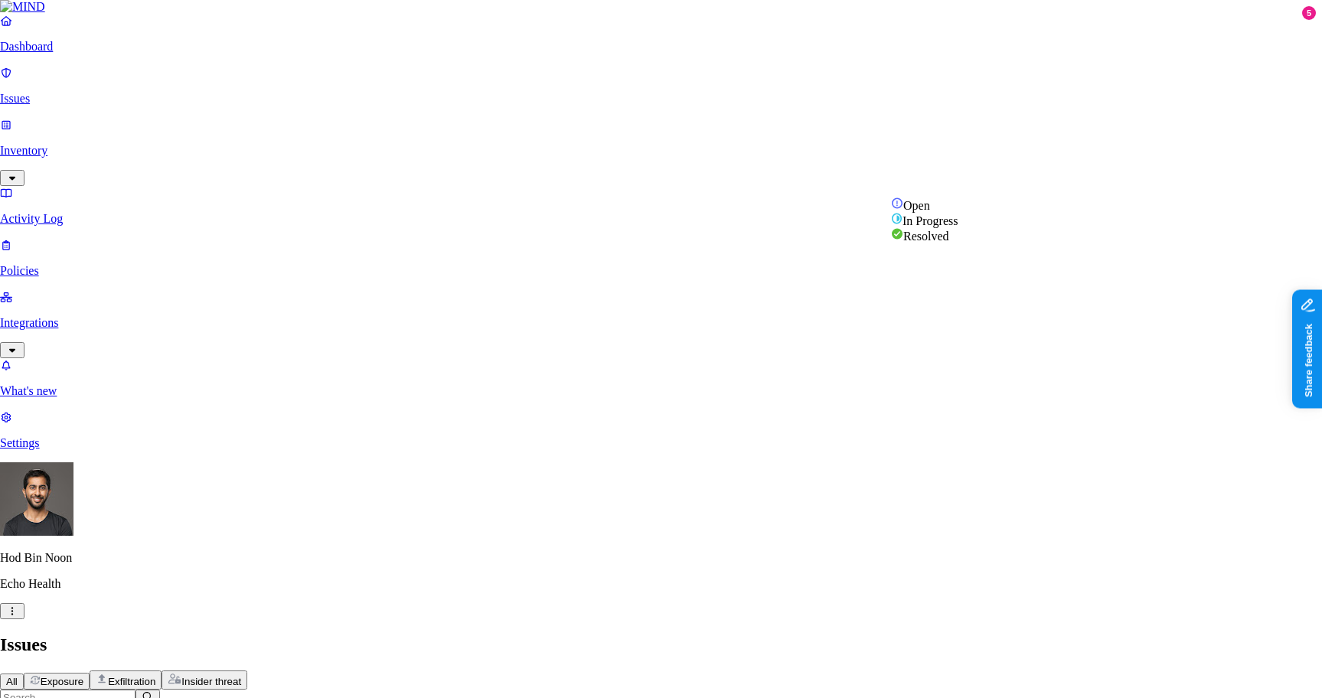
select select "False Positive"
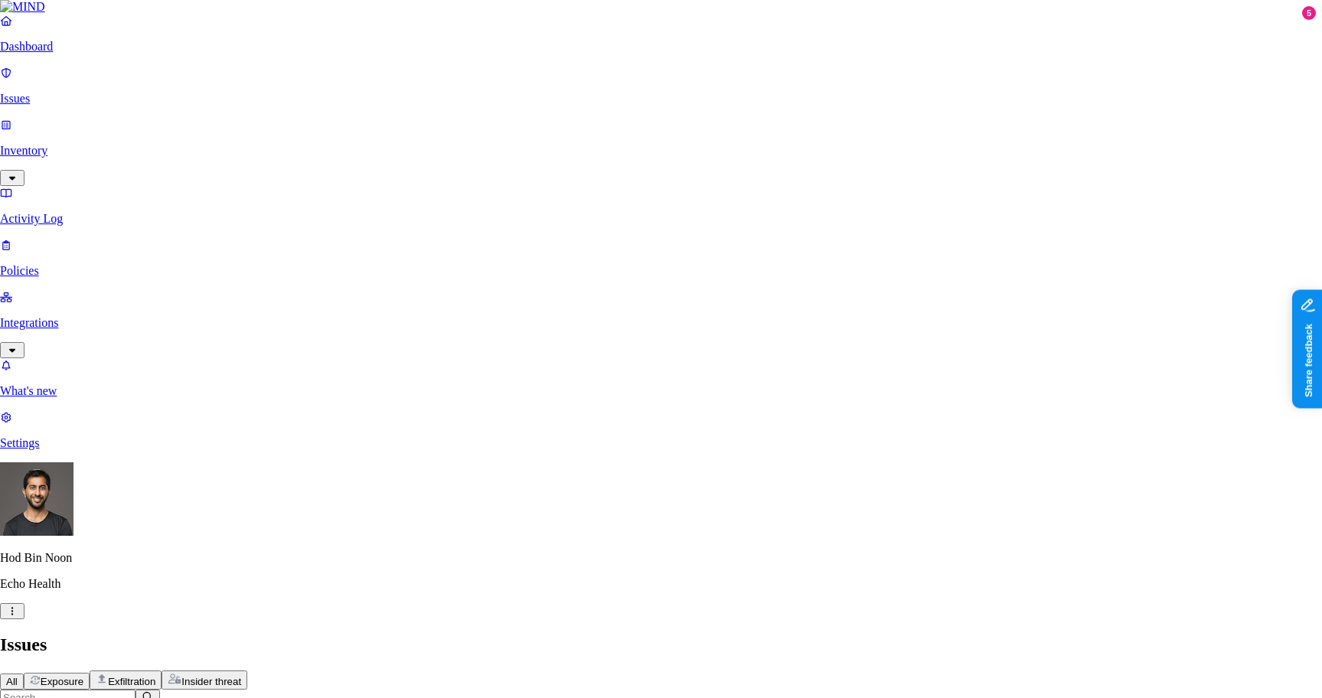
select select "False Positive"
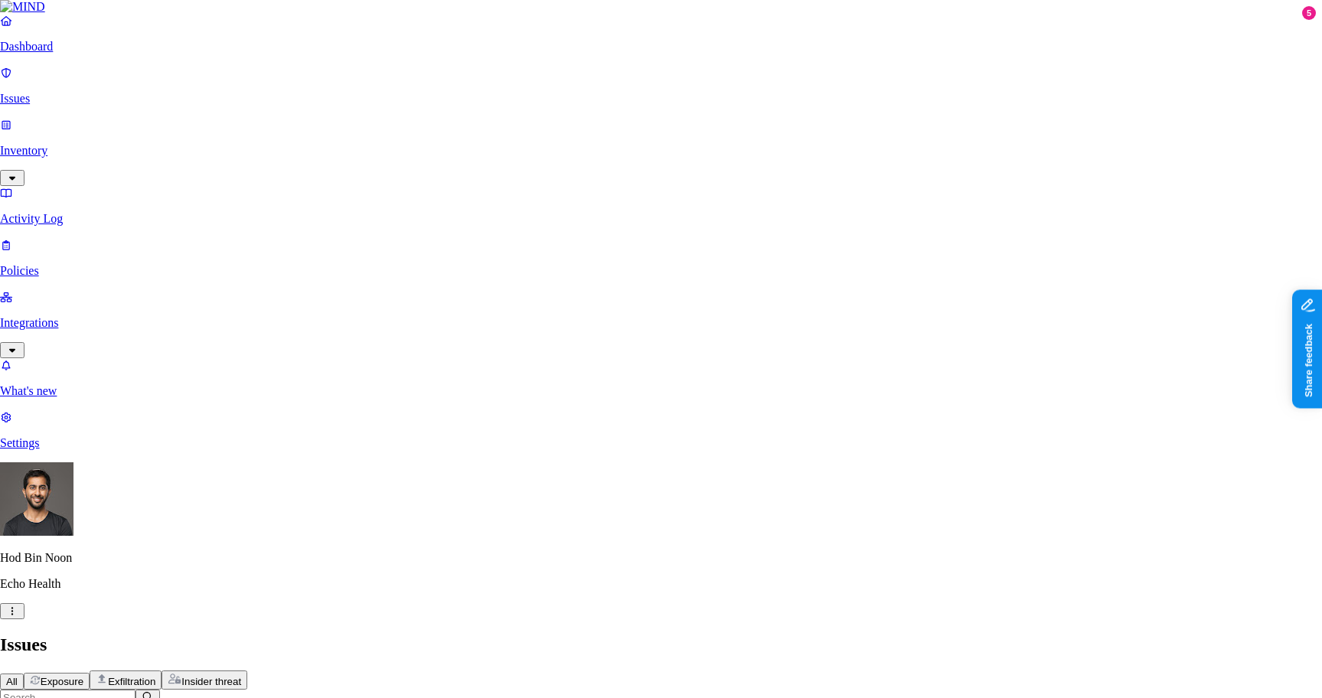
select select "False Positive"
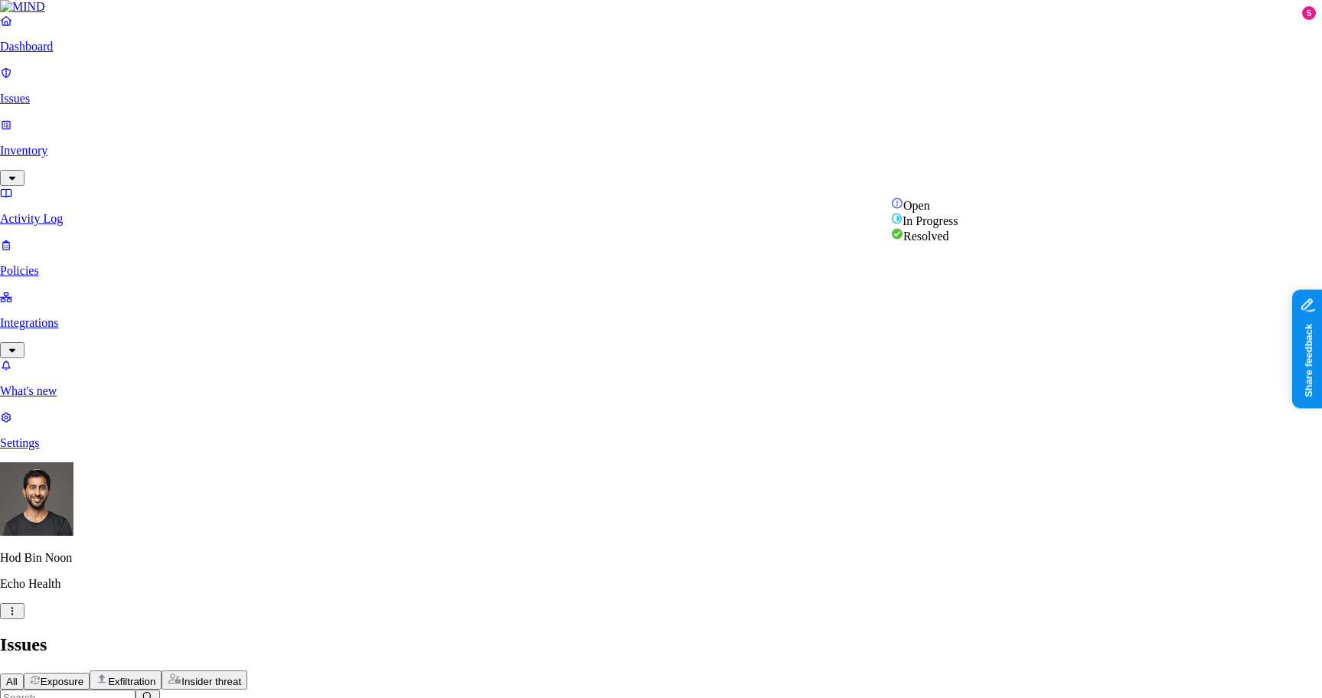
select select "False Positive"
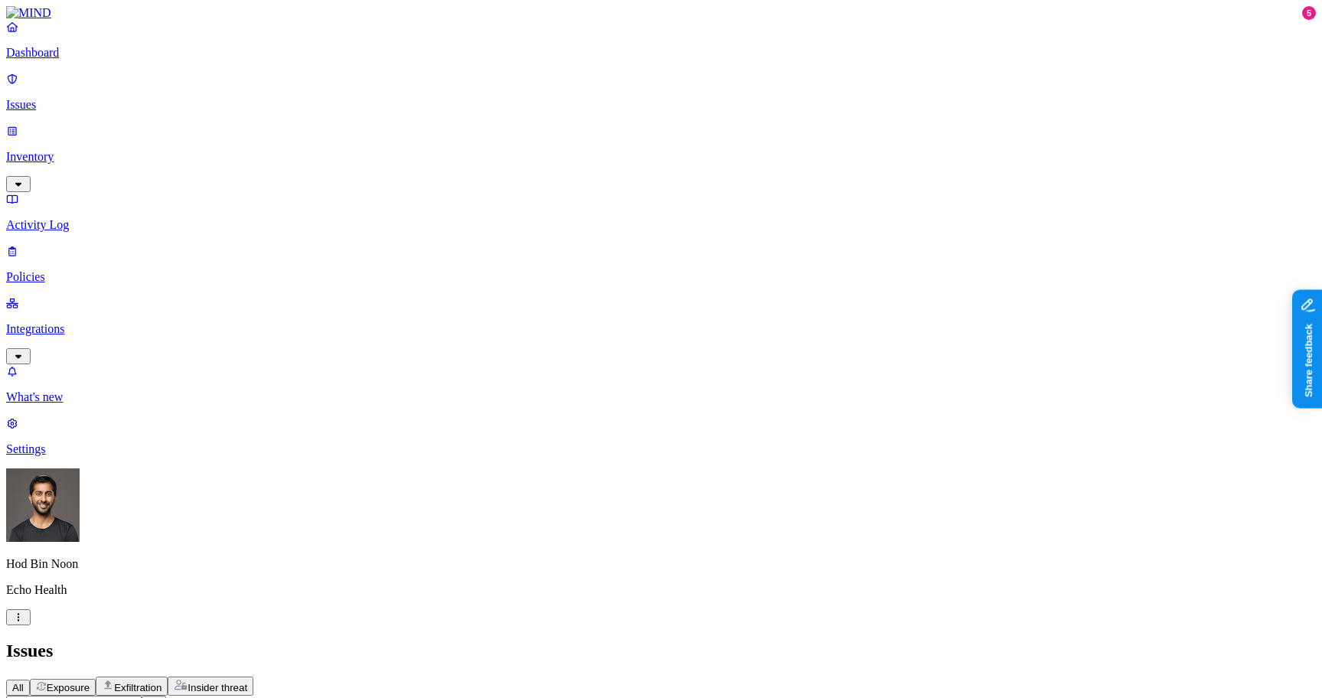
scroll to position [289, 0]
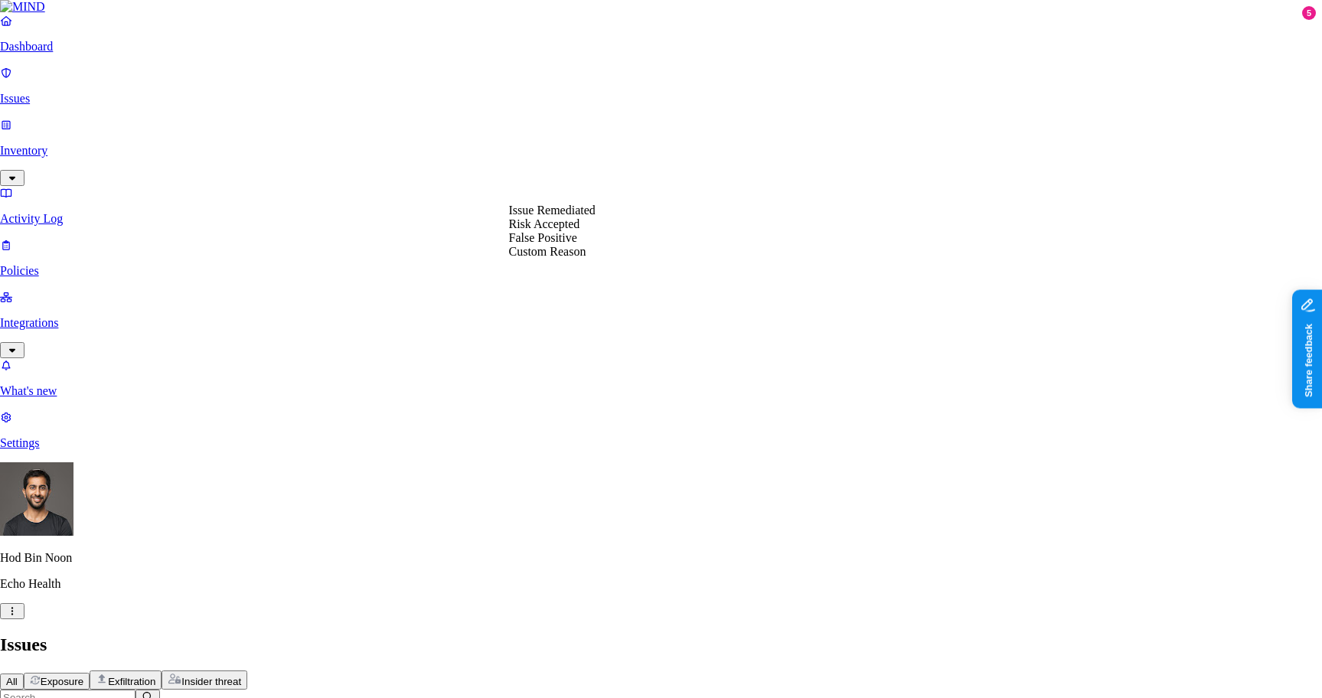
select select "False Positive"
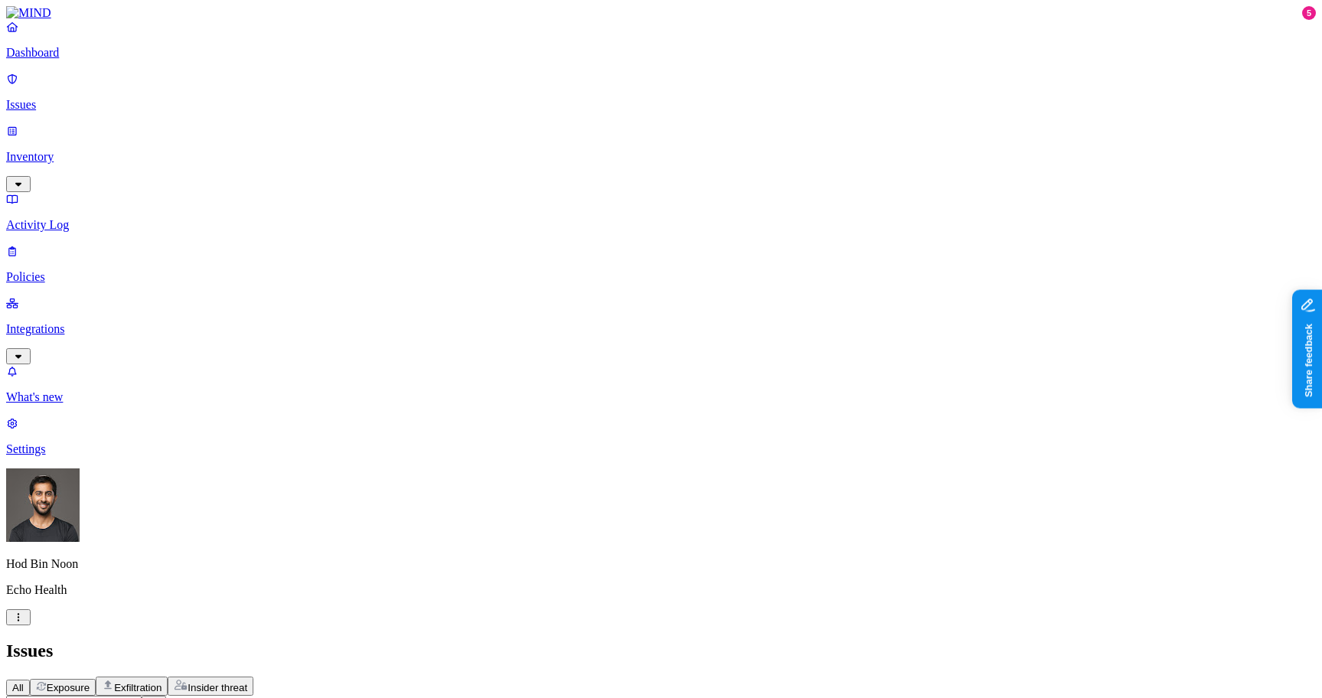
scroll to position [258, 0]
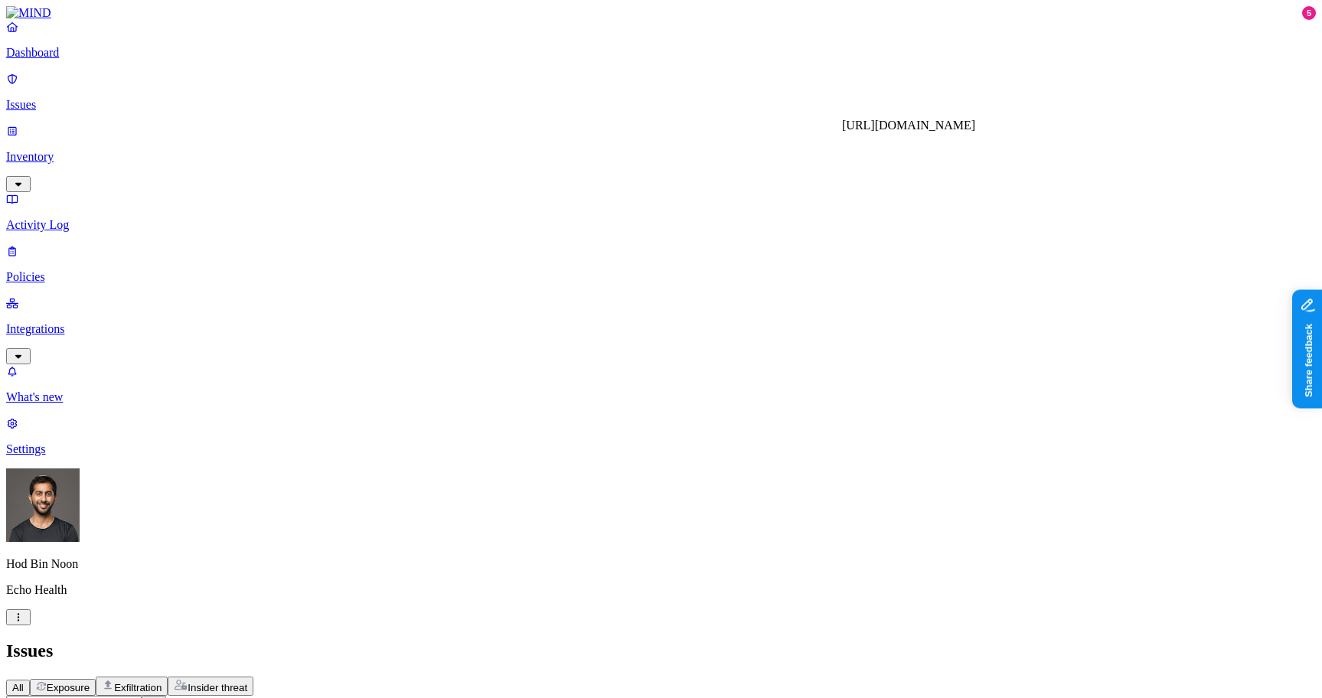
scroll to position [0, 0]
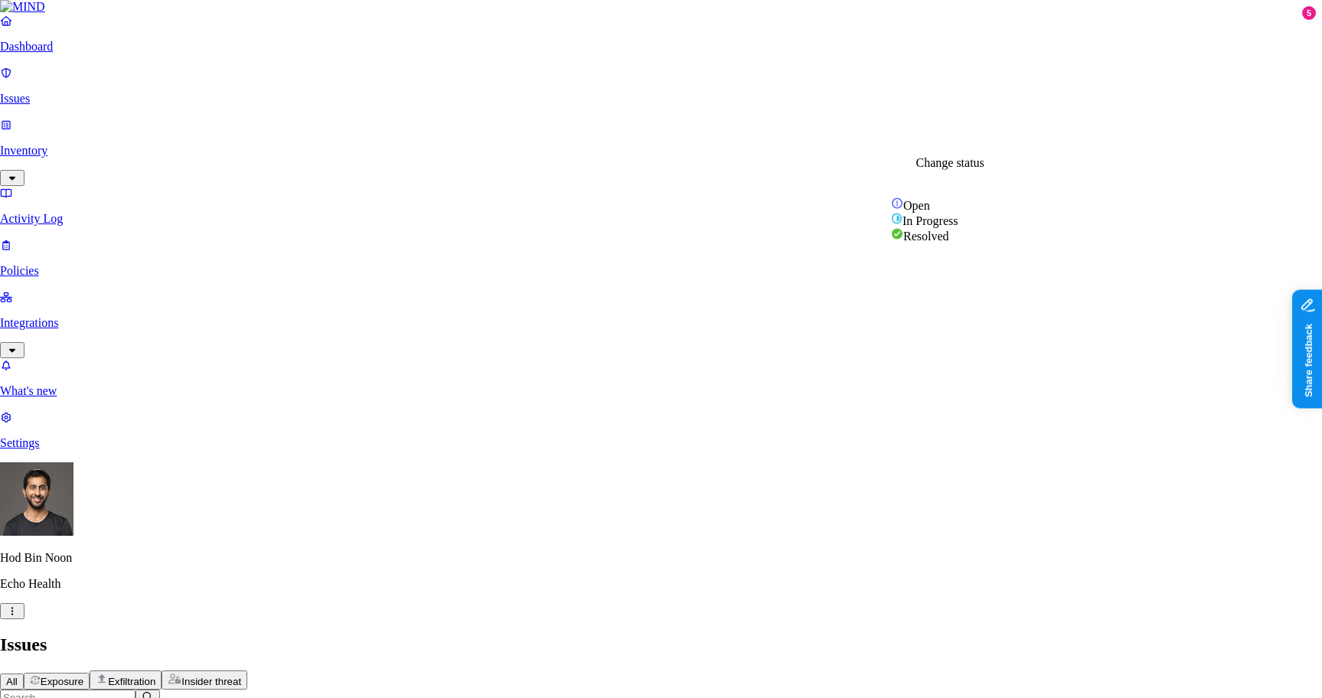
select select "False Positive"
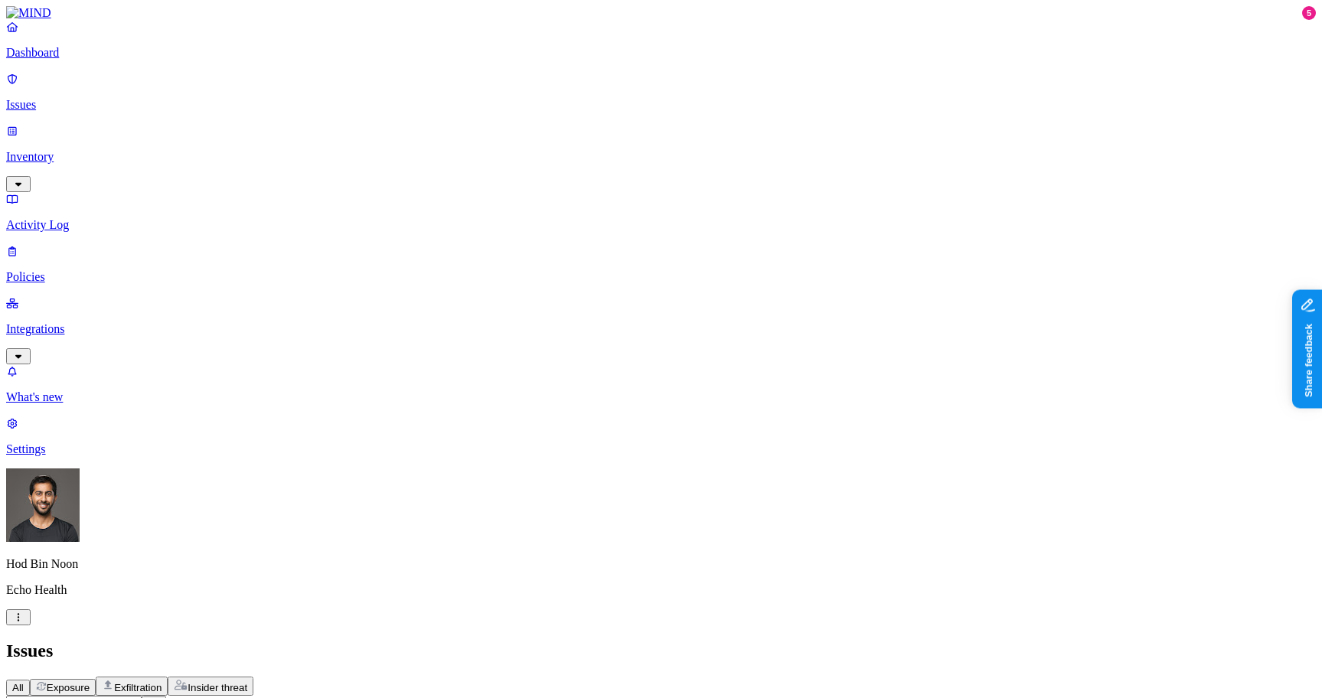
scroll to position [227, 0]
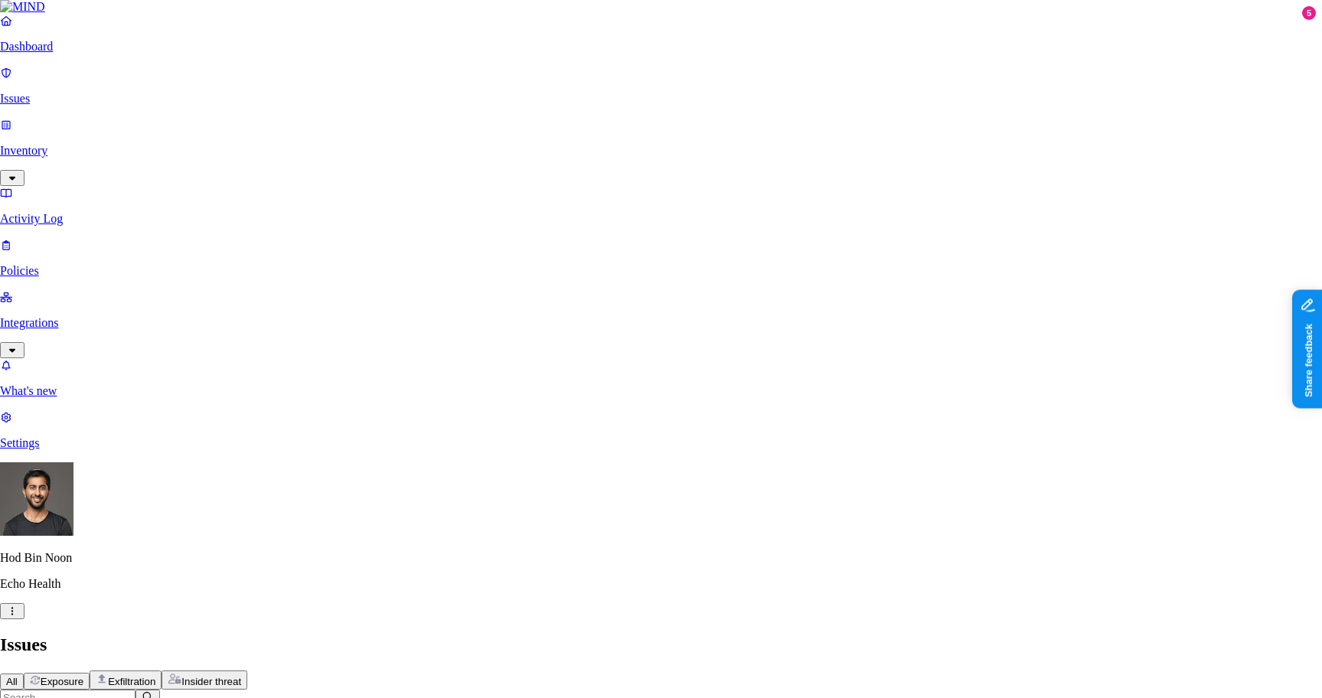
select select "False Positive"
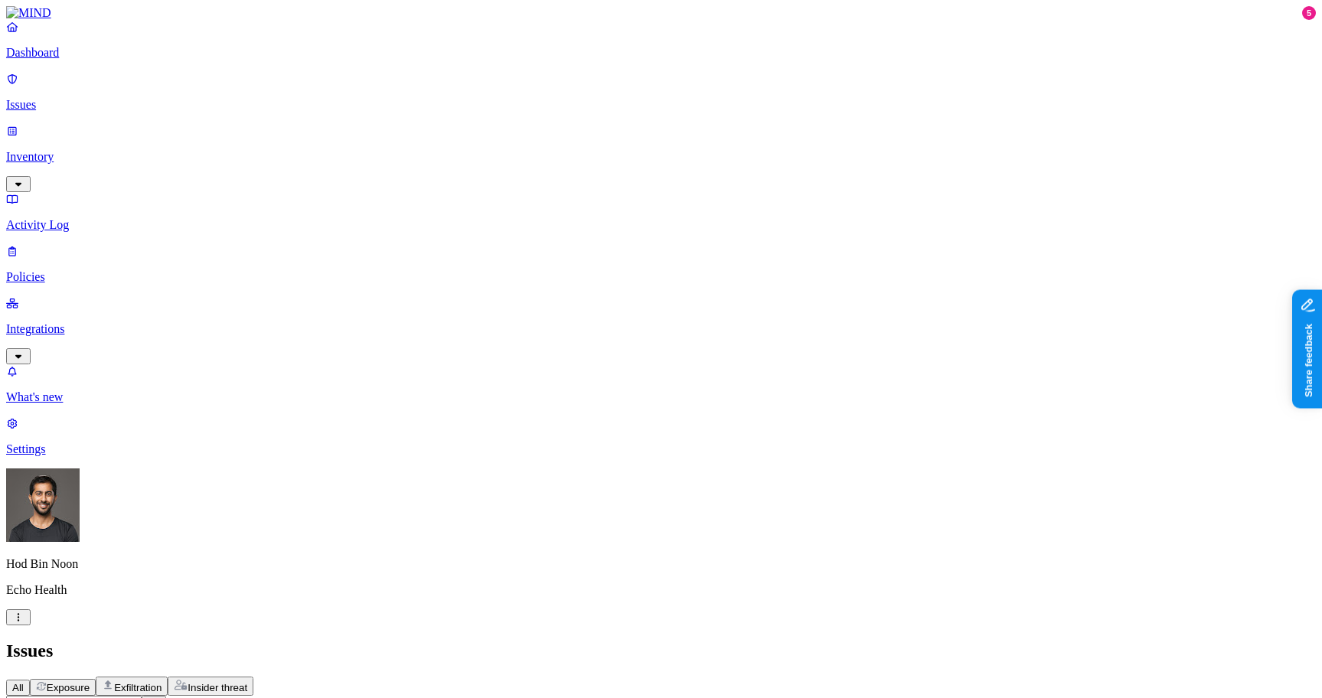
scroll to position [197, 0]
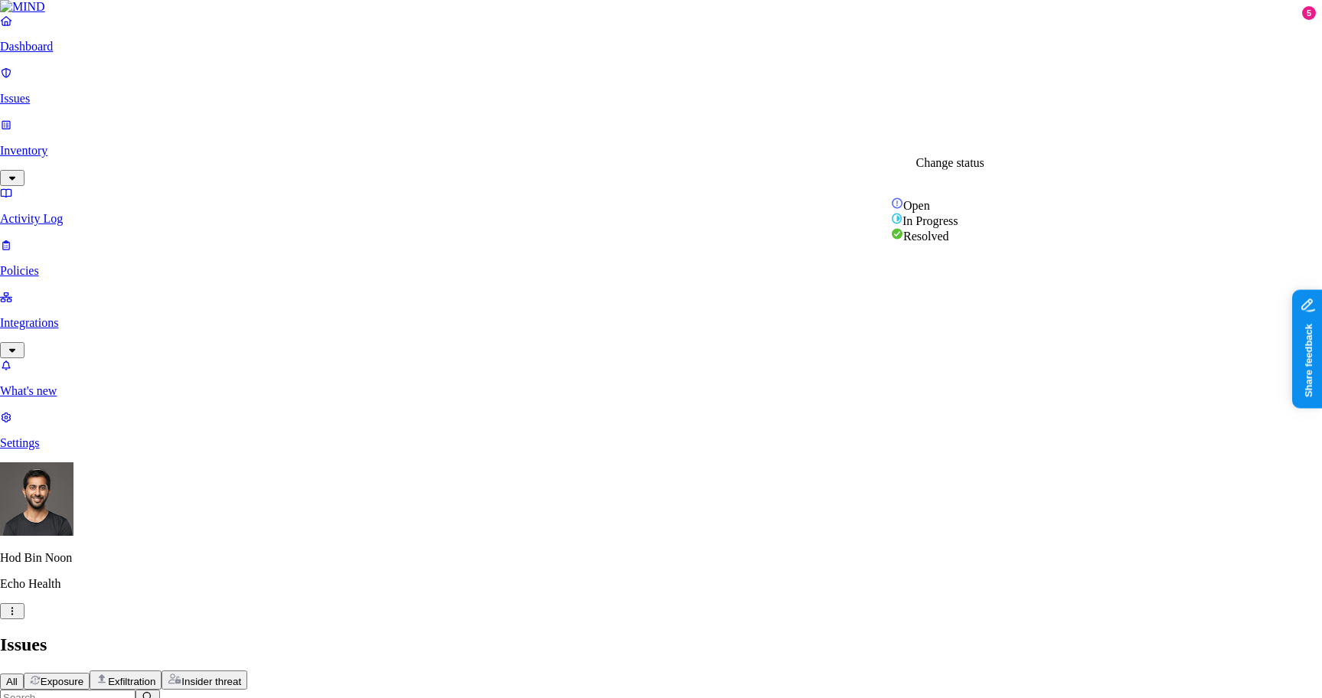
select select "False Positive"
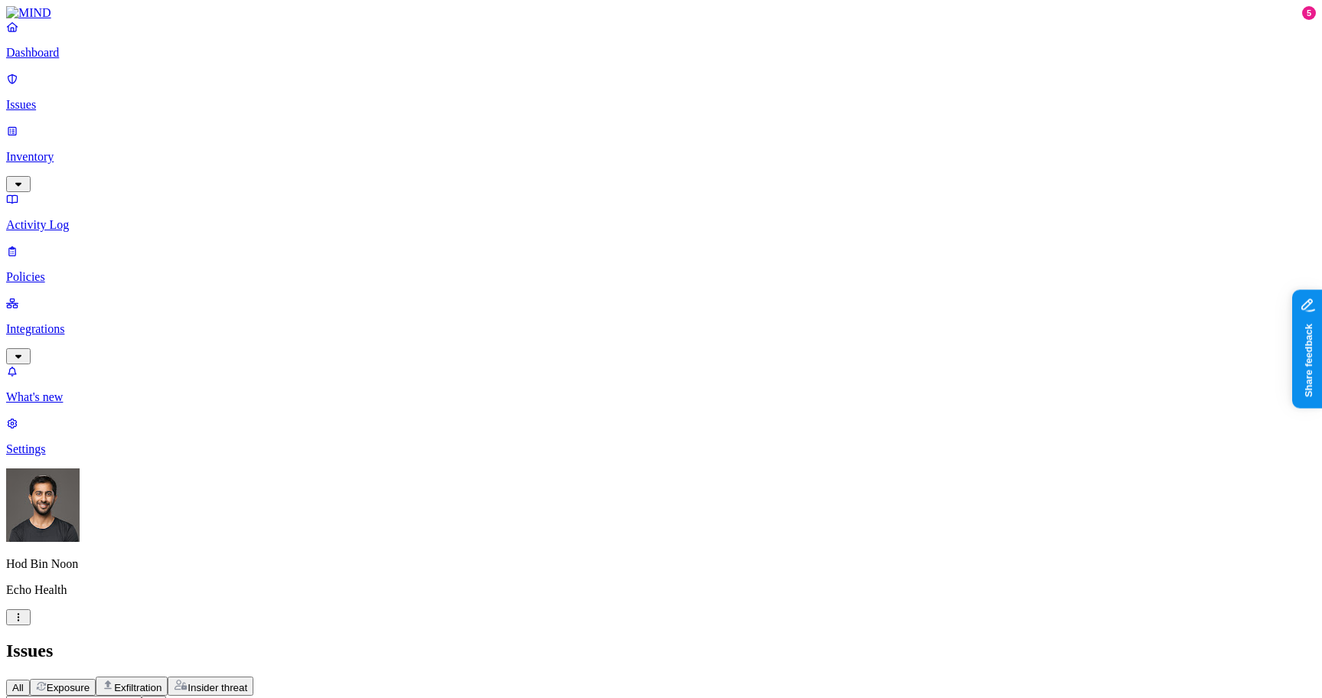
scroll to position [166, 0]
click at [615, 641] on h2 "Issues" at bounding box center [661, 651] width 1310 height 21
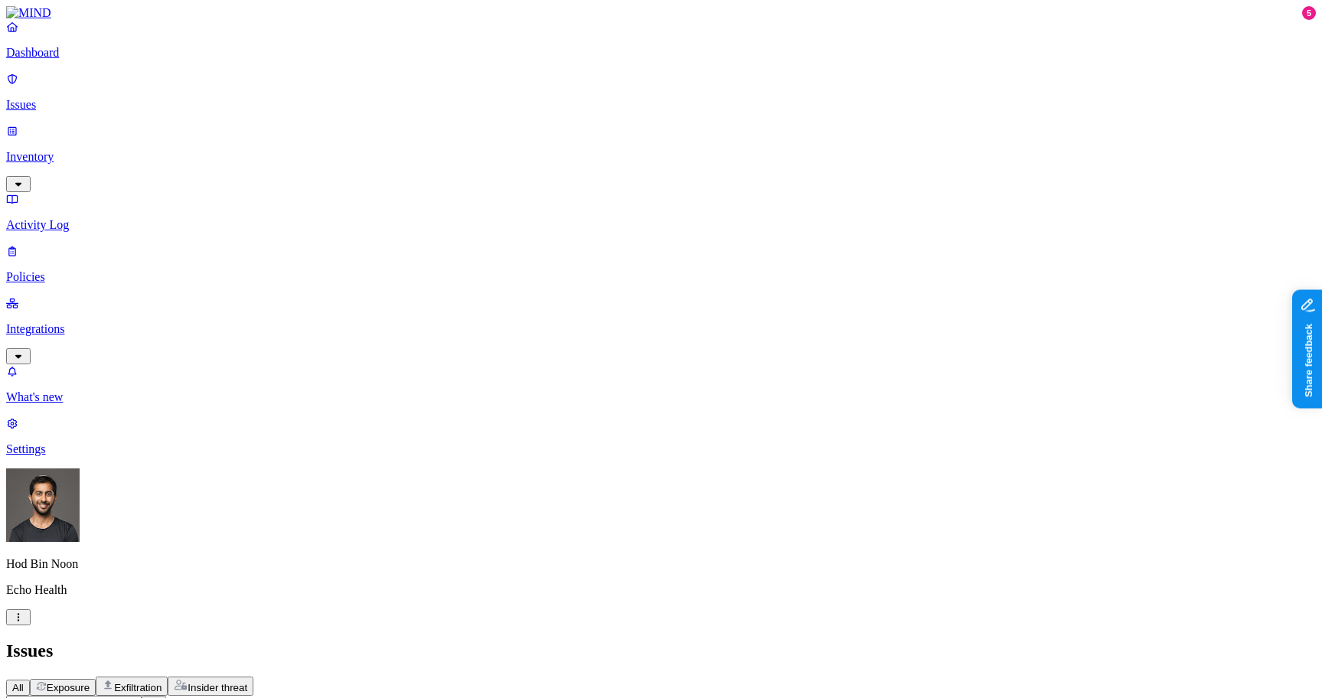
type input "secret"
click at [371, 161] on div "Secrets detected in resource" at bounding box center [415, 154] width 148 height 14
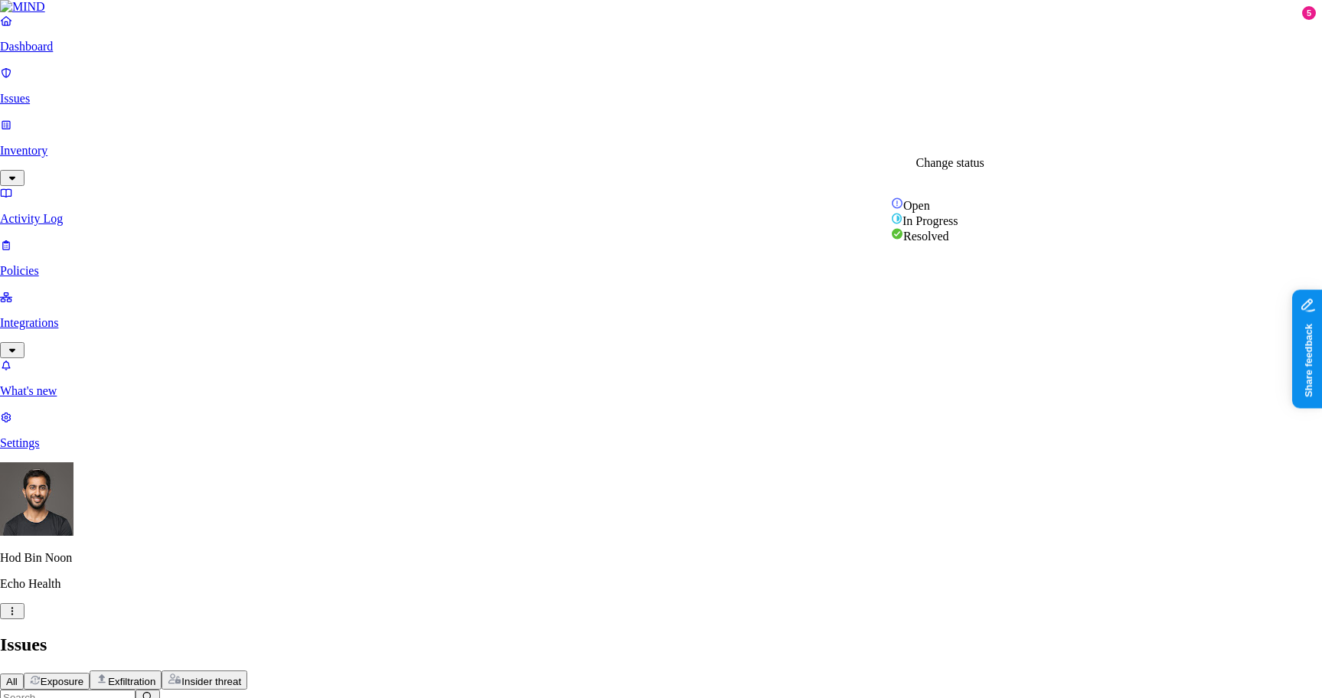
select select "False Positive"
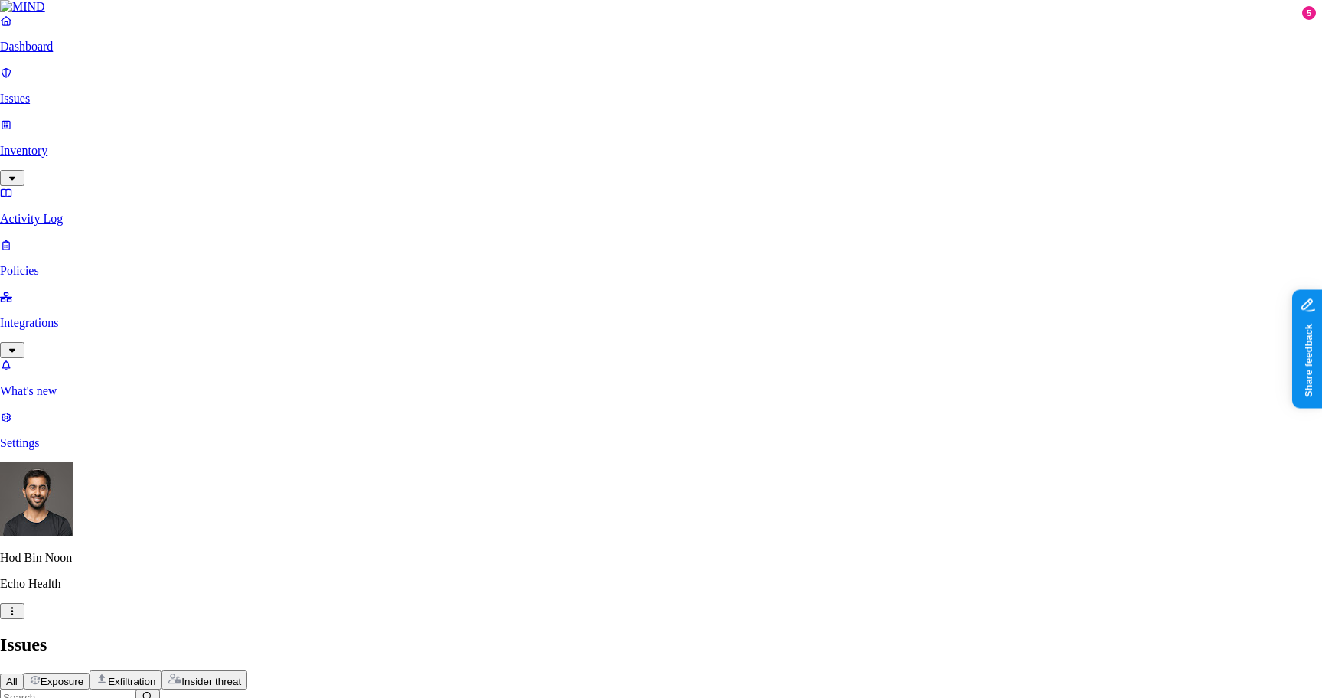
select select "False Positive"
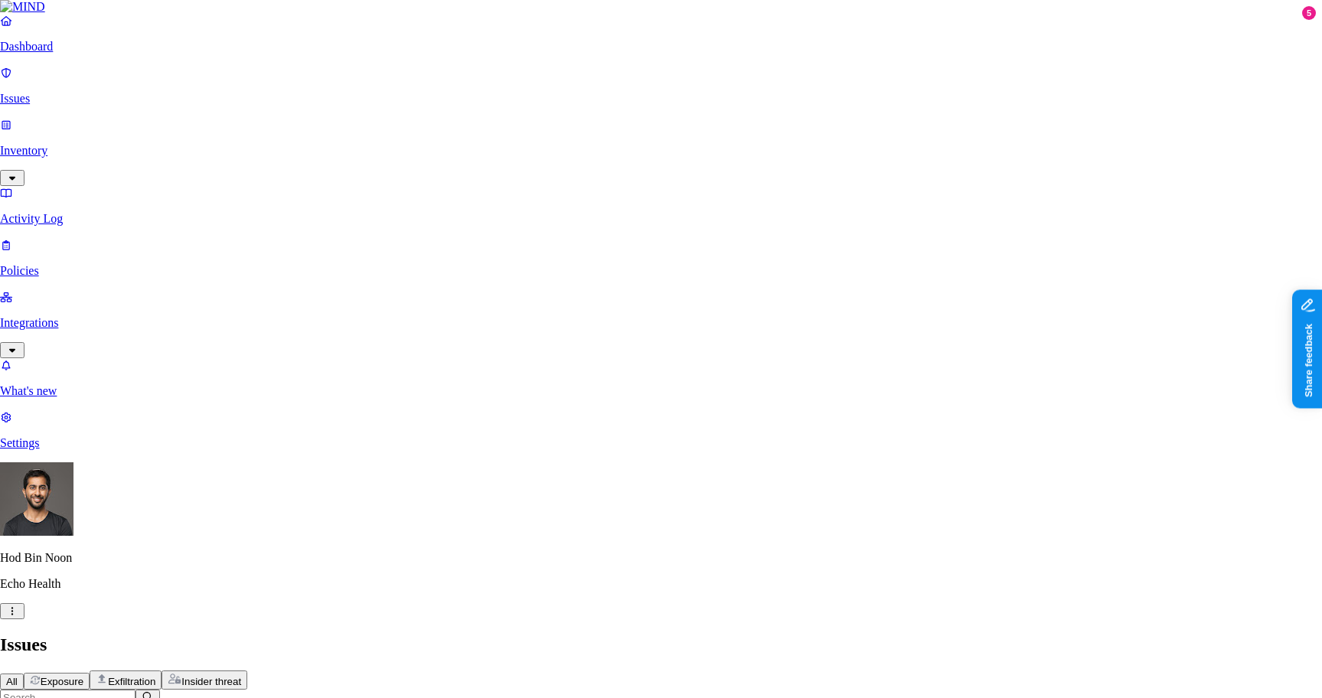
select select "False Positive"
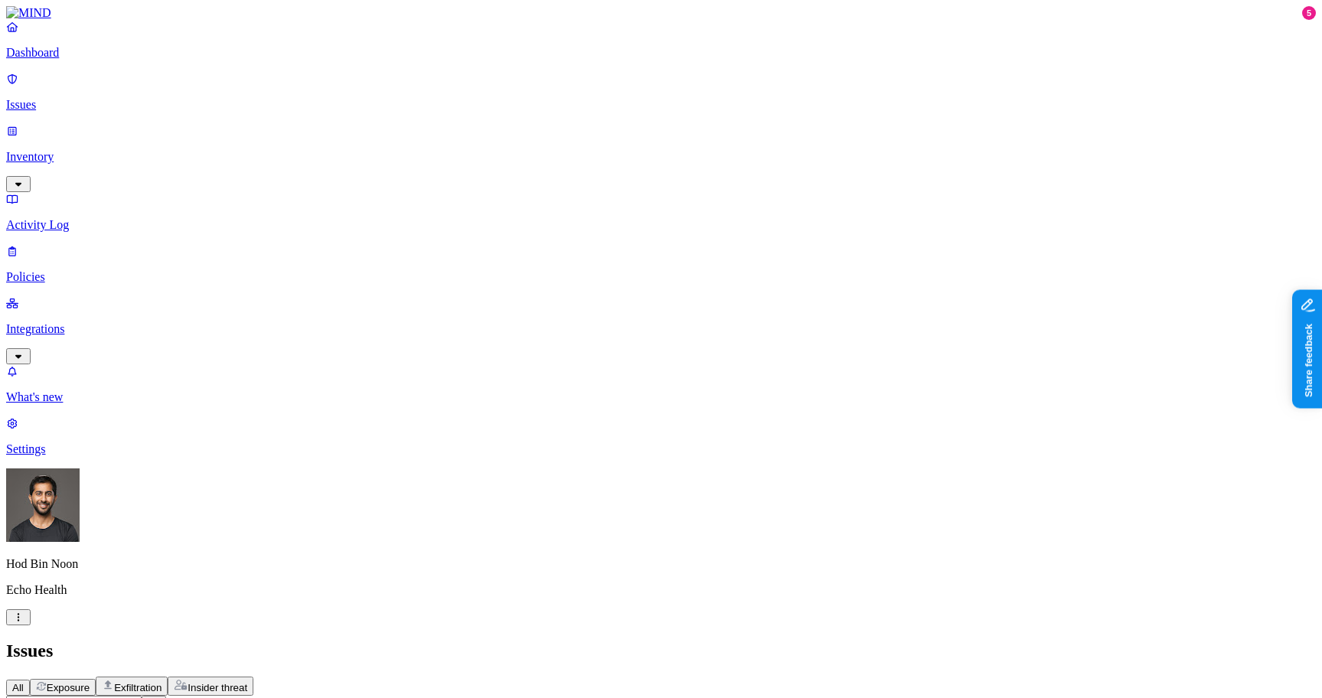
type input "secret"
click at [409, 188] on div "Secret shared with external user" at bounding box center [415, 175] width 148 height 28
type input "secret"
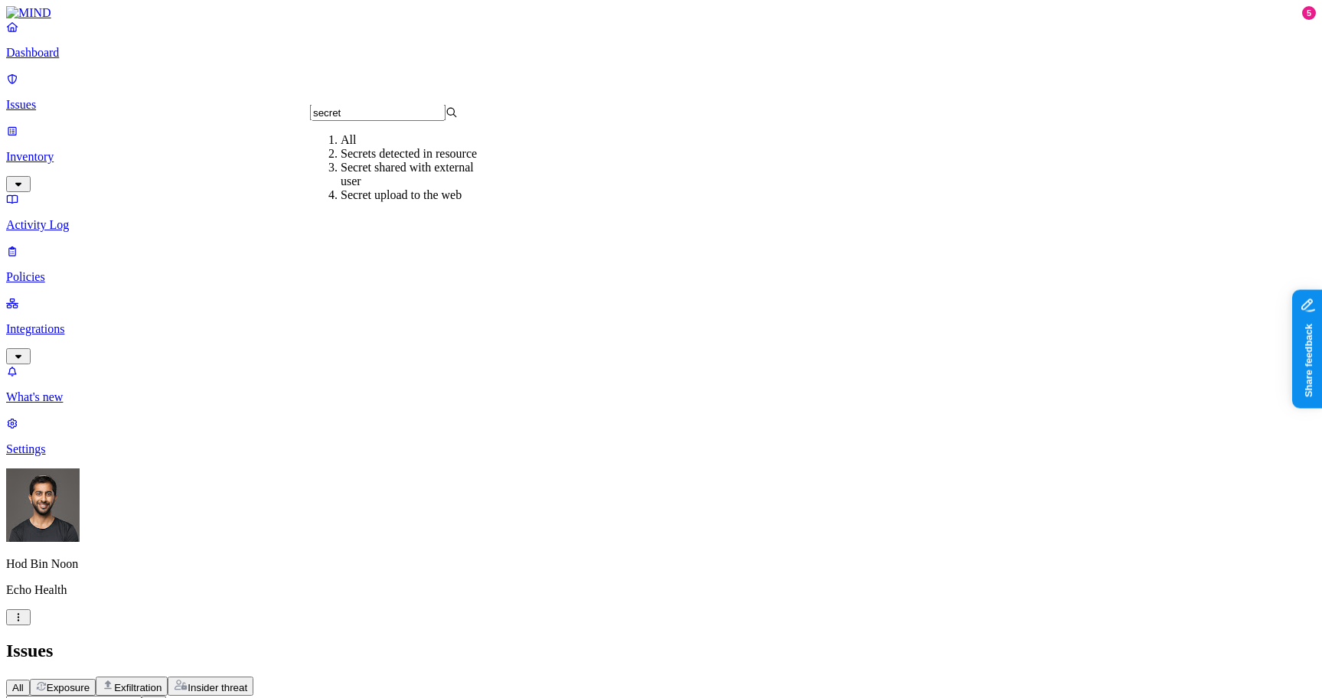
click at [417, 202] on div "Secret upload to the web" at bounding box center [415, 195] width 148 height 14
type input "pass"
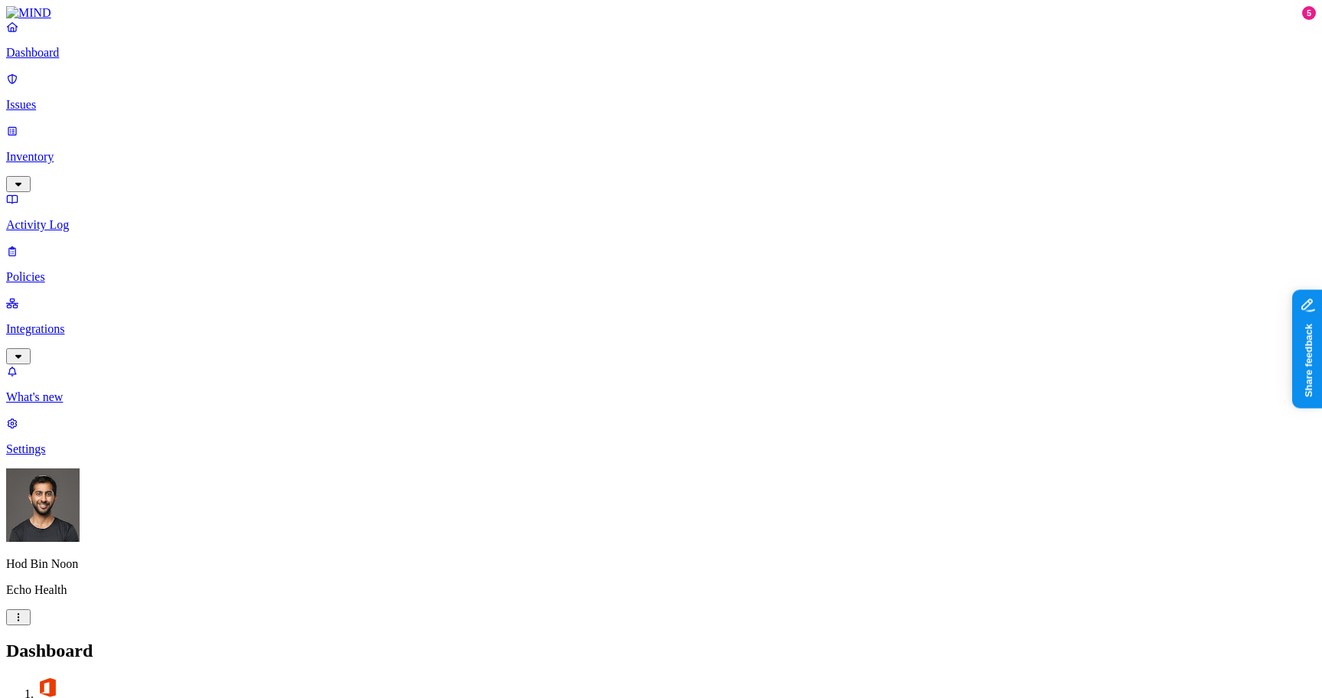
click at [54, 150] on p "Inventory" at bounding box center [661, 157] width 1310 height 14
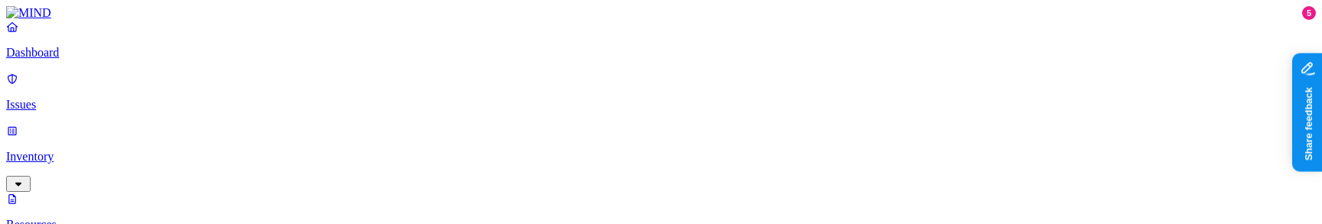
type input "pass"
click at [657, 103] on div "Password" at bounding box center [691, 107] width 148 height 29
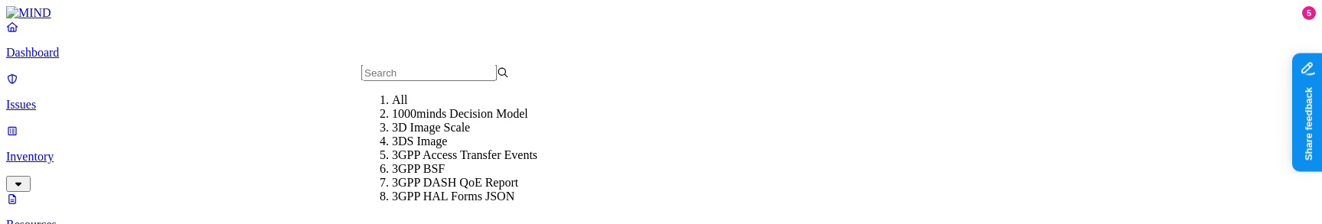
click at [403, 107] on div "All" at bounding box center [466, 100] width 148 height 14
